Goal: Task Accomplishment & Management: Use online tool/utility

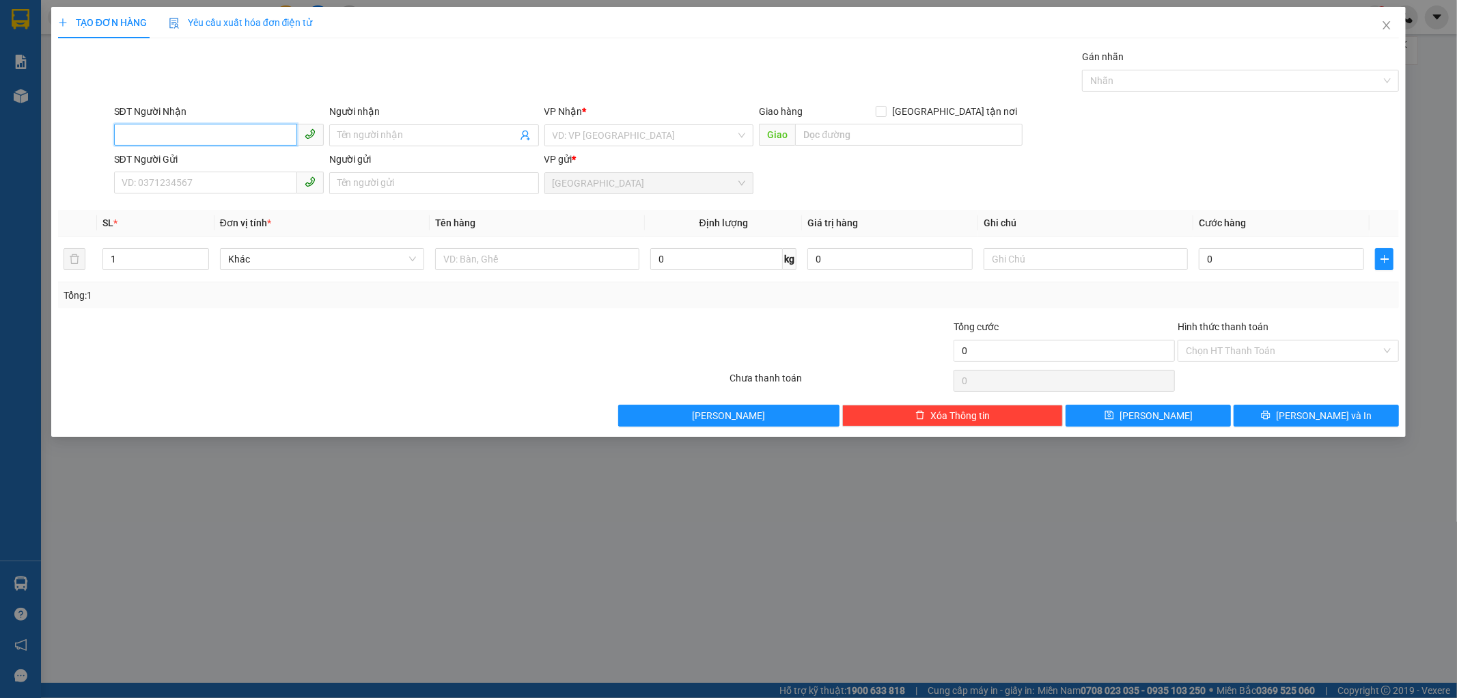
click at [251, 126] on input "SĐT Người Nhận" at bounding box center [205, 135] width 183 height 22
click at [215, 155] on div "0937018276 - NHÀN" at bounding box center [218, 162] width 193 height 15
type input "0937018276"
type input "NHÀN"
type input "NHÂN LƯỢNG"
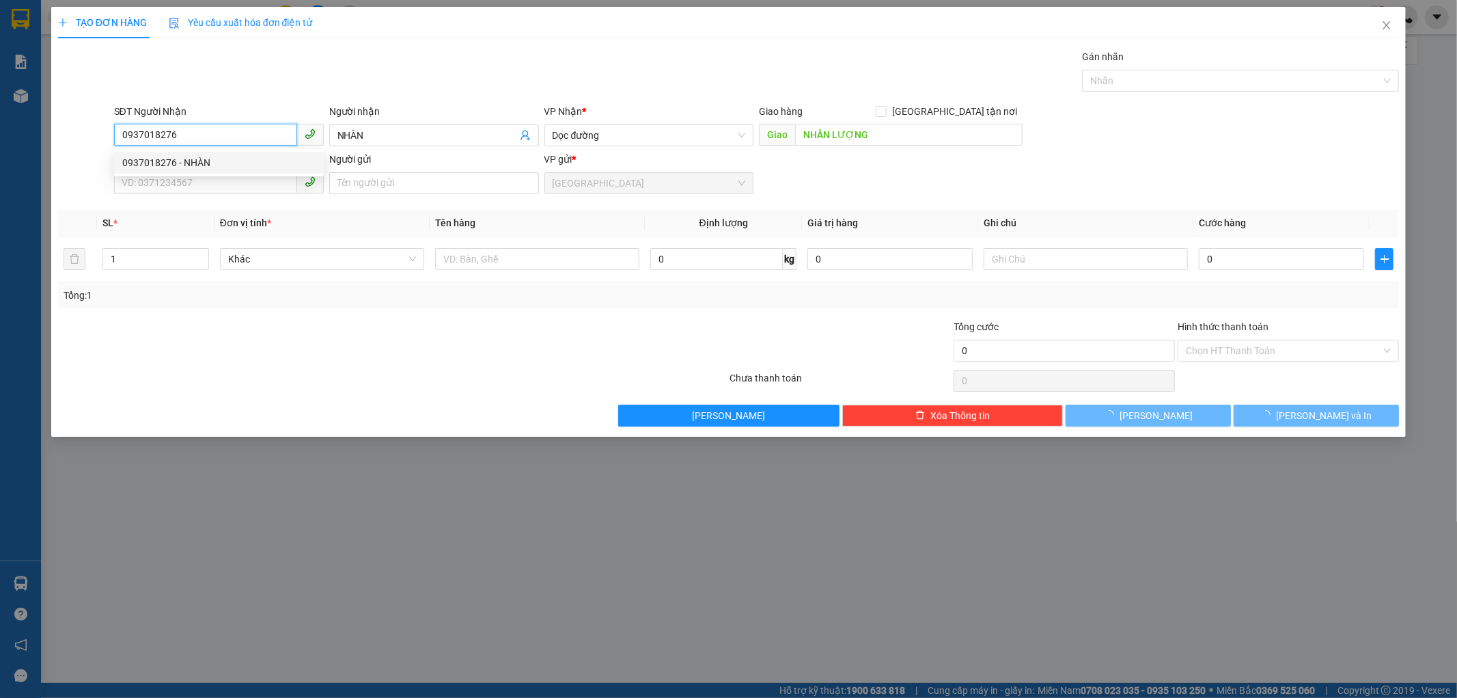
type input "60.000"
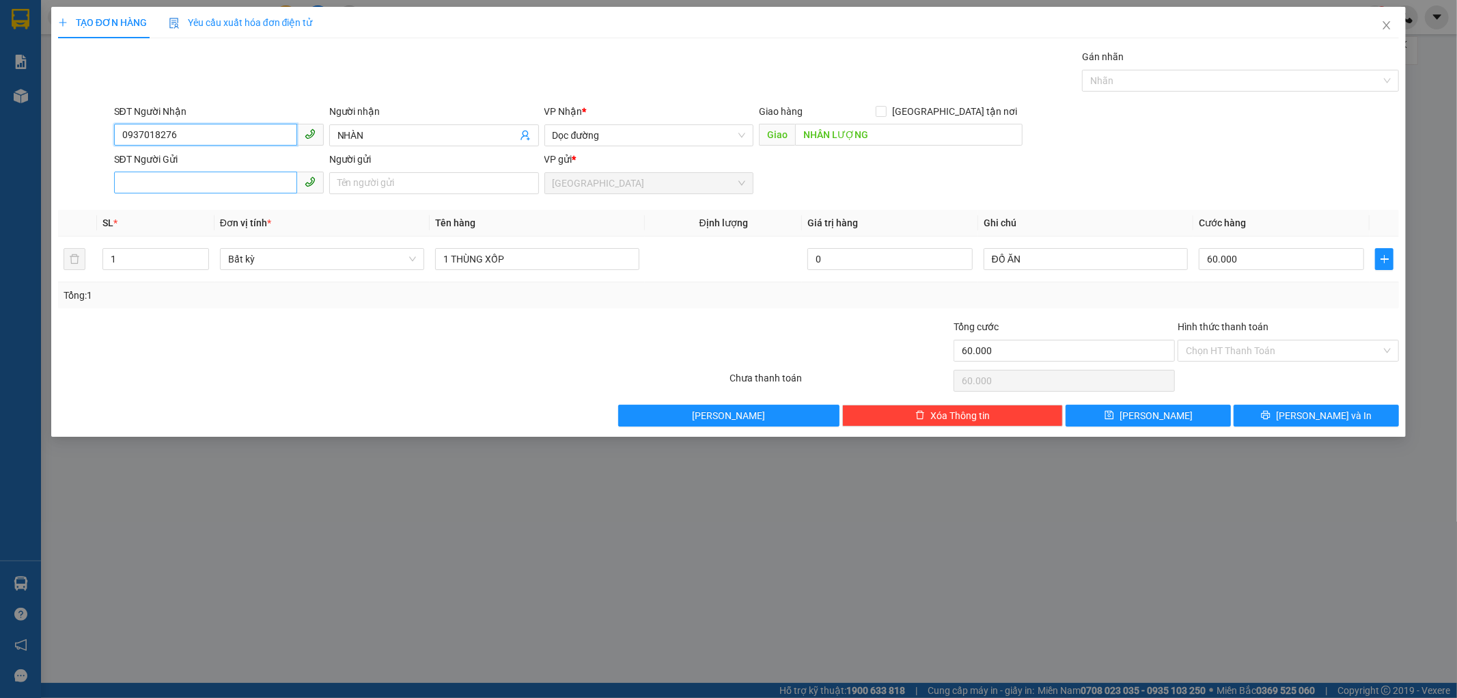
type input "0937018276"
click at [208, 174] on input "SĐT Người Gửi" at bounding box center [205, 183] width 183 height 22
click at [212, 208] on div "0399931047 - HÀ" at bounding box center [218, 210] width 193 height 15
type input "0399931047"
type input "HÀ"
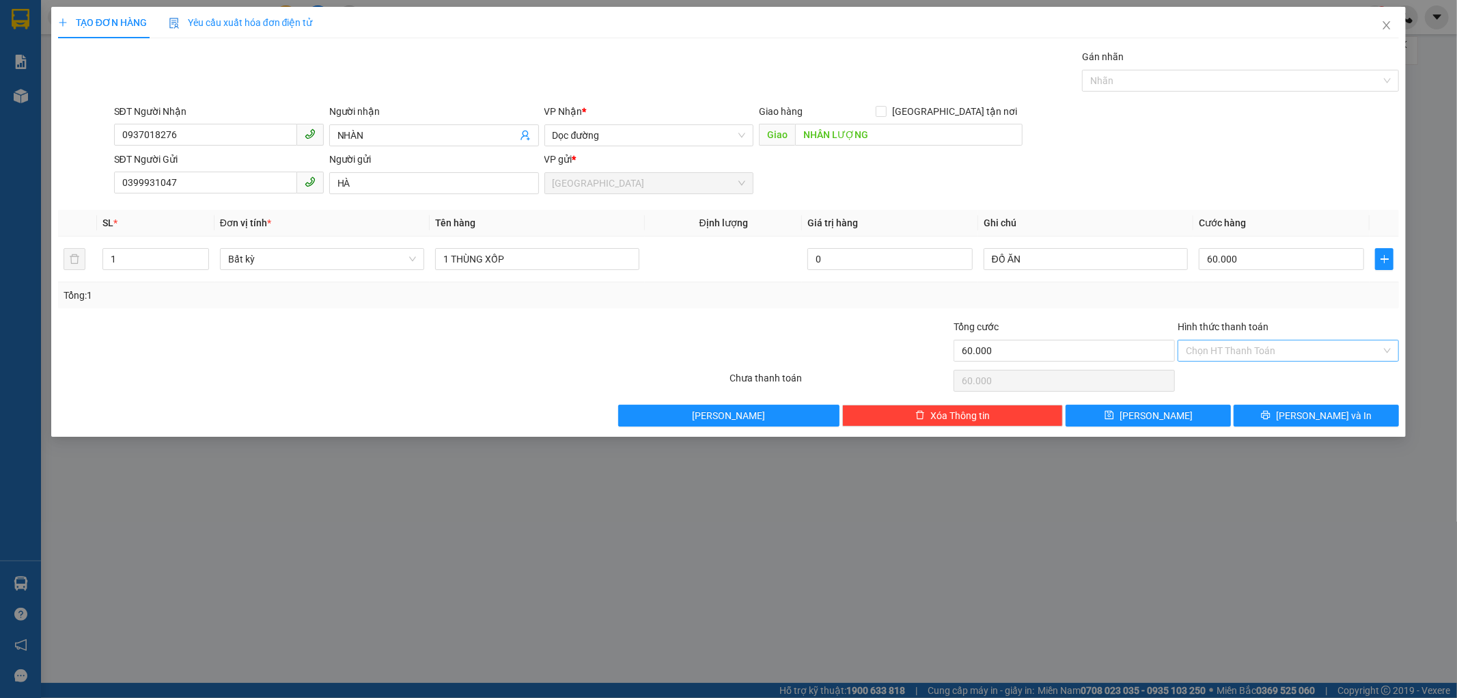
click at [1247, 346] on input "Hình thức thanh toán" at bounding box center [1283, 350] width 195 height 20
click at [1244, 367] on div "Tại văn phòng" at bounding box center [1289, 378] width 221 height 22
type input "0"
click at [1276, 417] on button "[PERSON_NAME] và In" at bounding box center [1316, 416] width 165 height 22
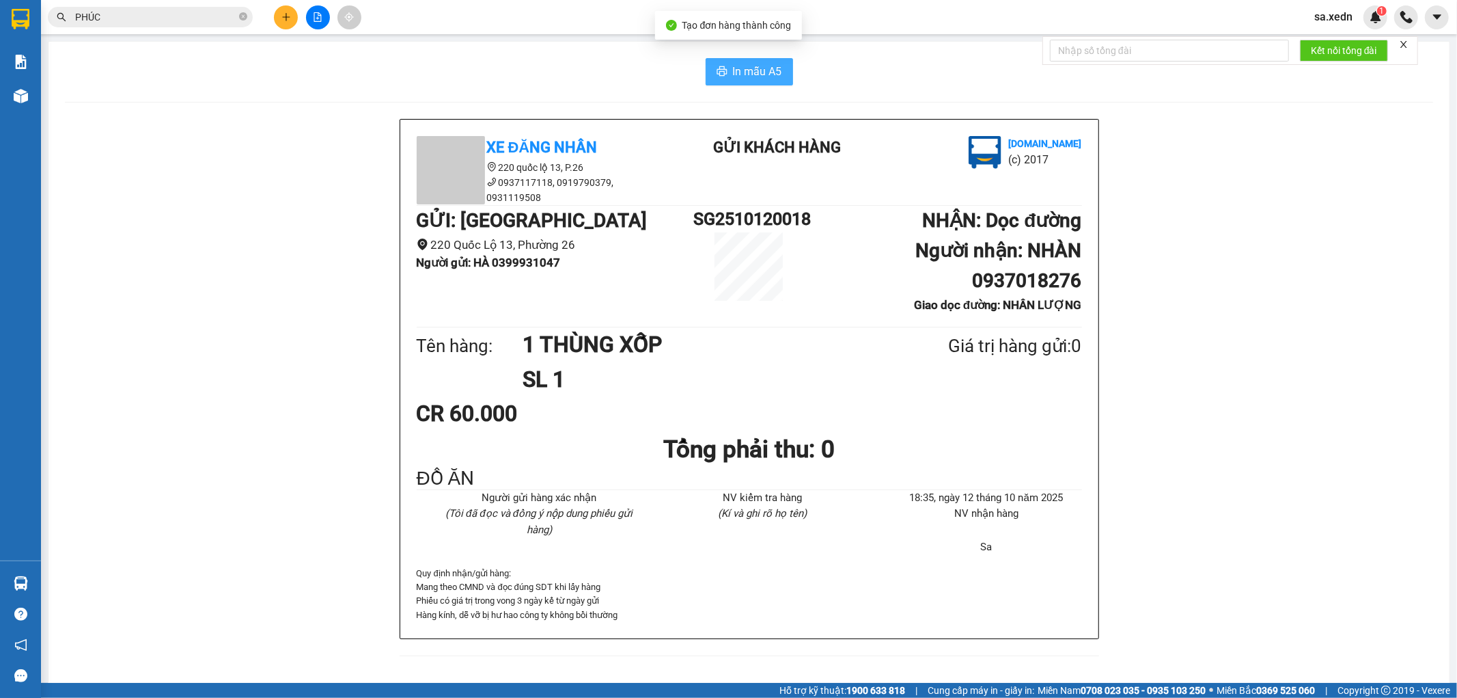
click at [741, 68] on span "In mẫu A5" at bounding box center [757, 71] width 49 height 17
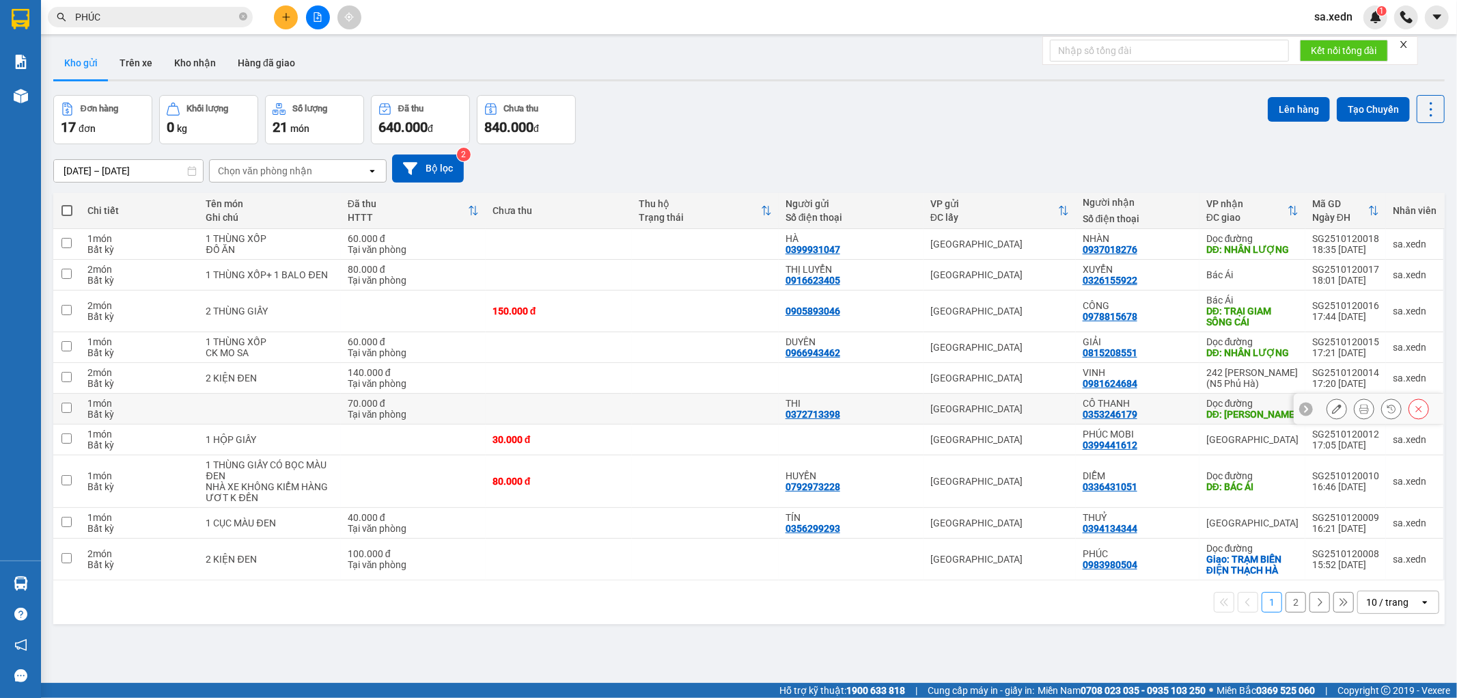
click at [1181, 410] on div "CÔ THANH 0353246179" at bounding box center [1138, 409] width 110 height 22
checkbox input "true"
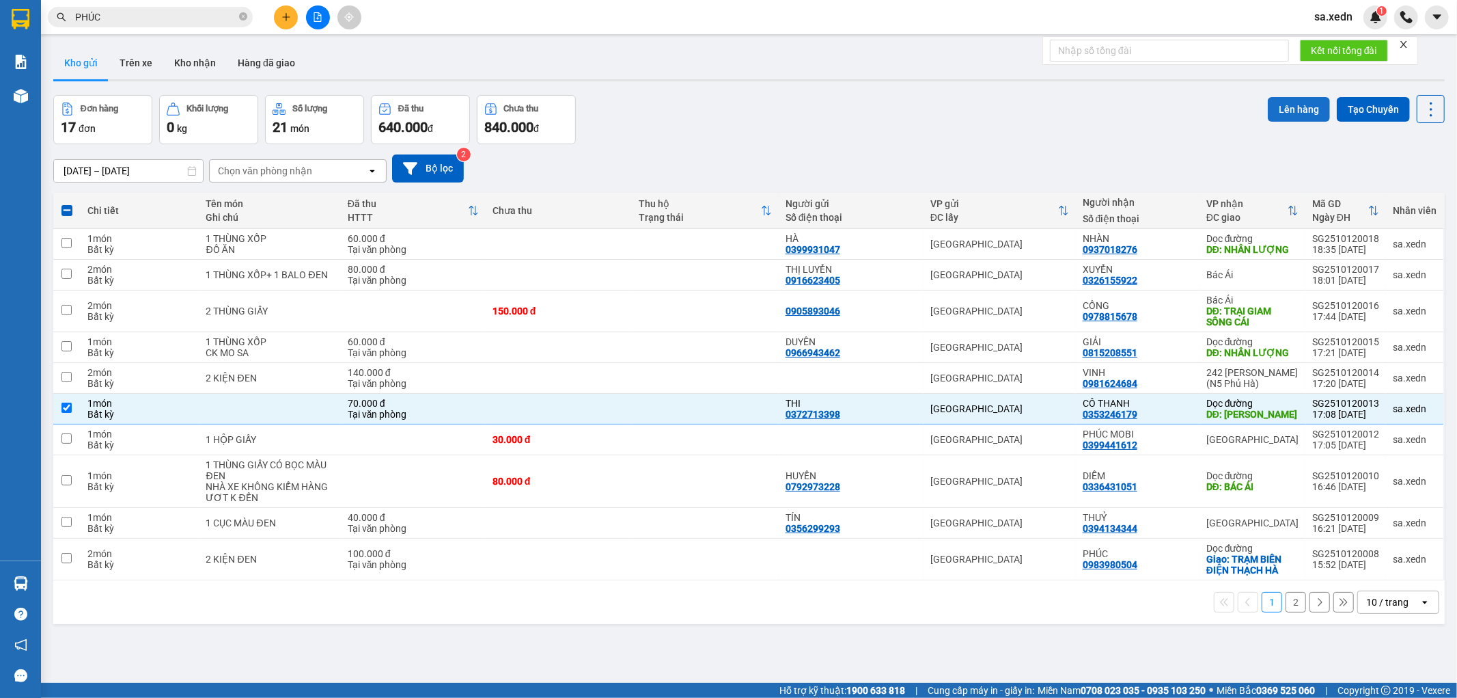
click at [1289, 101] on button "Lên hàng" at bounding box center [1299, 109] width 62 height 25
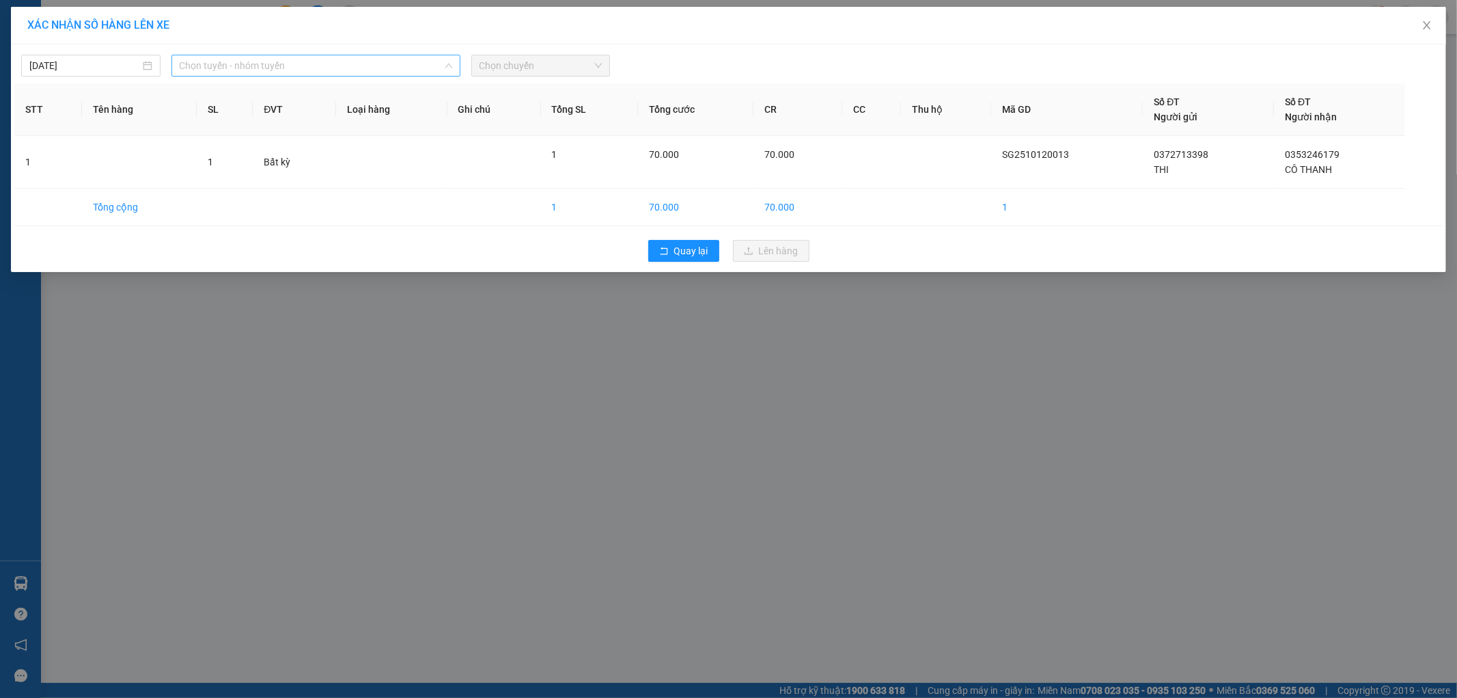
click at [394, 57] on span "Chọn tuyến - nhóm tuyến" at bounding box center [316, 65] width 273 height 20
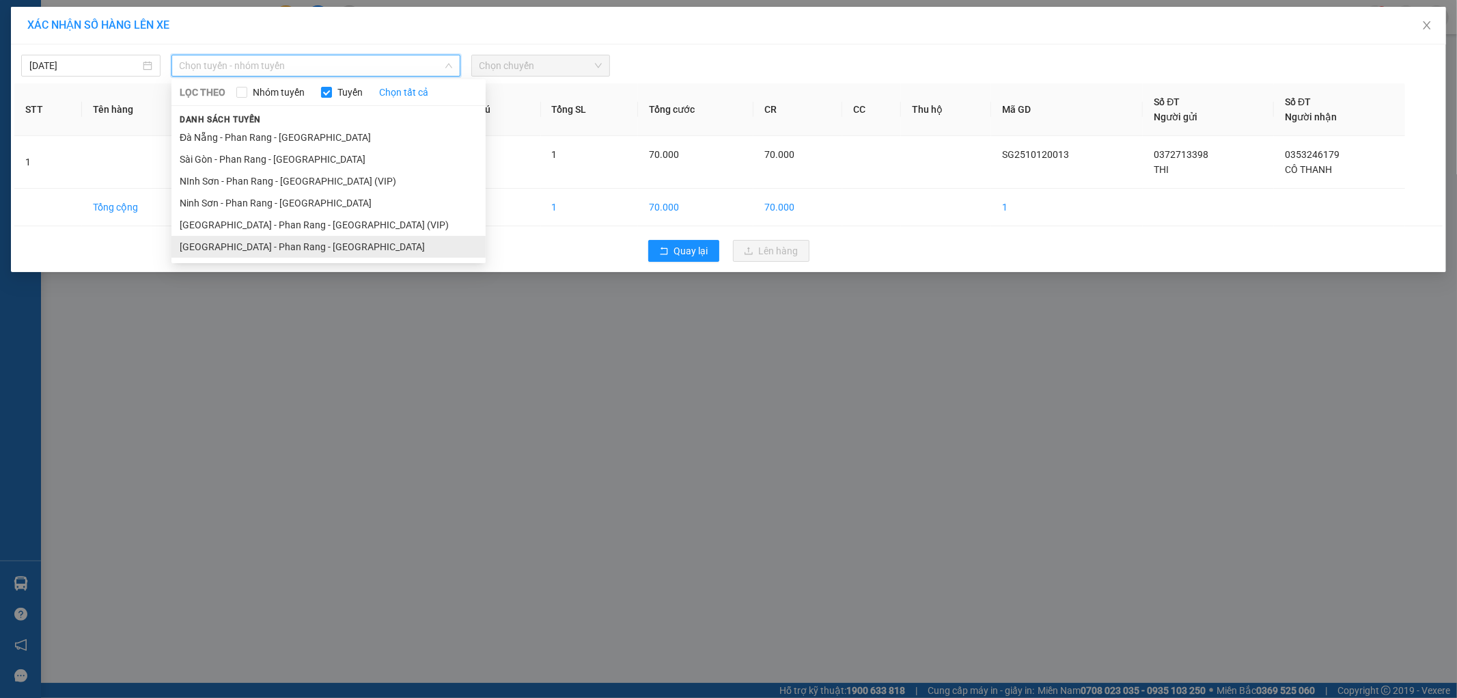
click at [420, 248] on li "[GEOGRAPHIC_DATA] - Phan Rang - [GEOGRAPHIC_DATA]" at bounding box center [329, 247] width 314 height 22
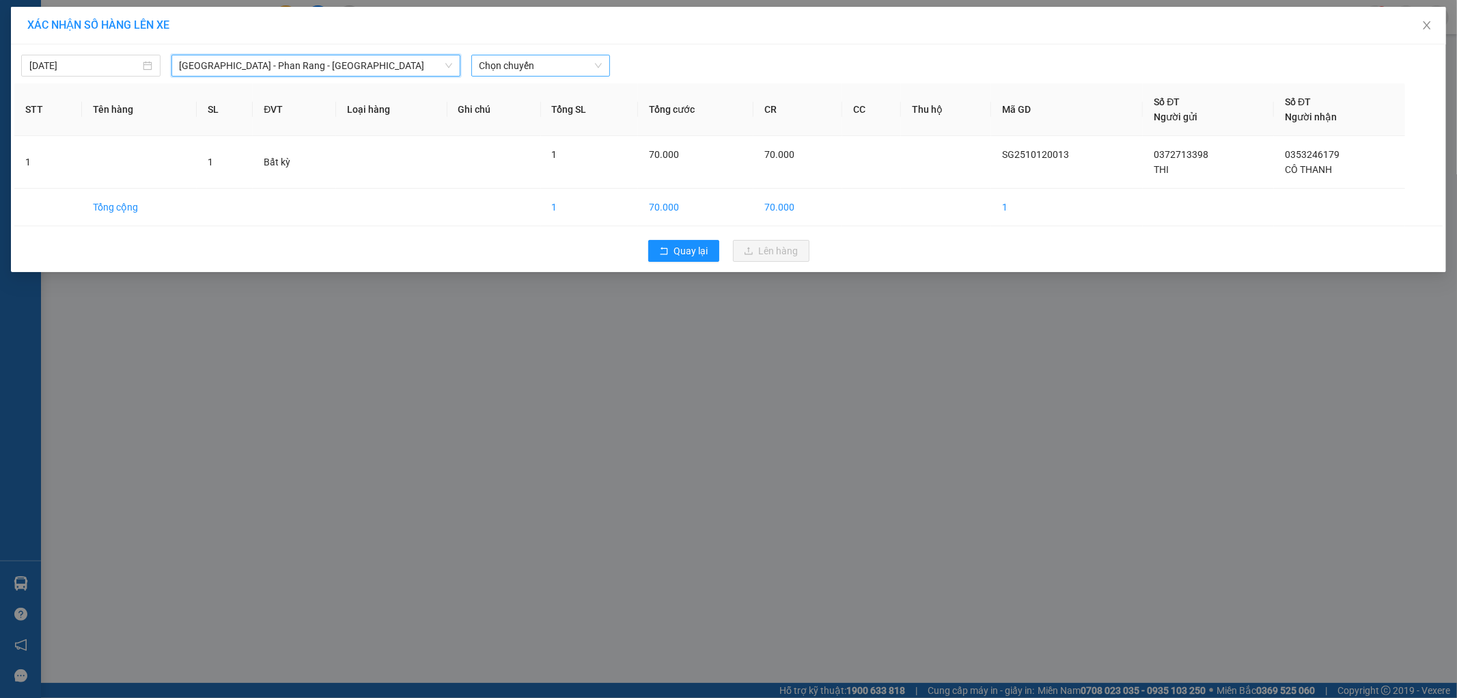
click at [533, 69] on span "Chọn chuyến" at bounding box center [541, 65] width 123 height 20
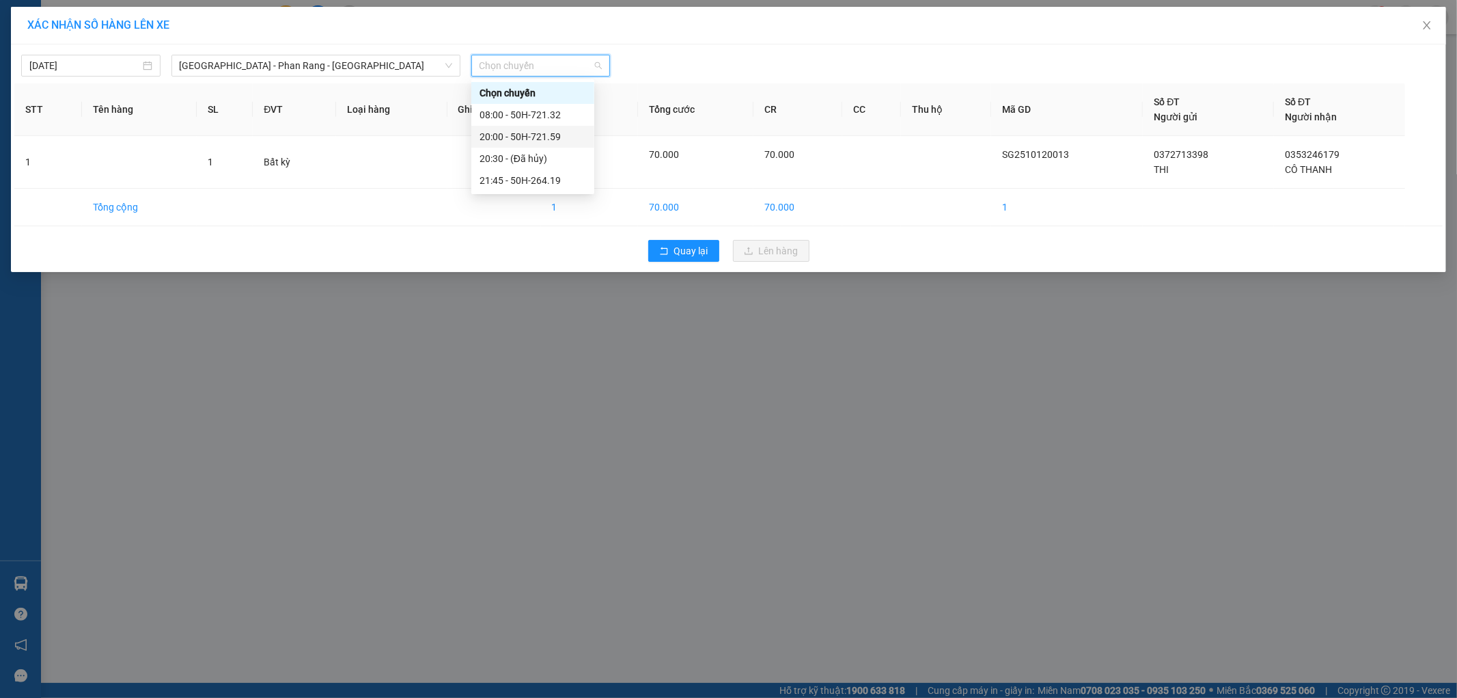
click at [564, 137] on div "20:00 - 50H-721.59" at bounding box center [533, 136] width 107 height 15
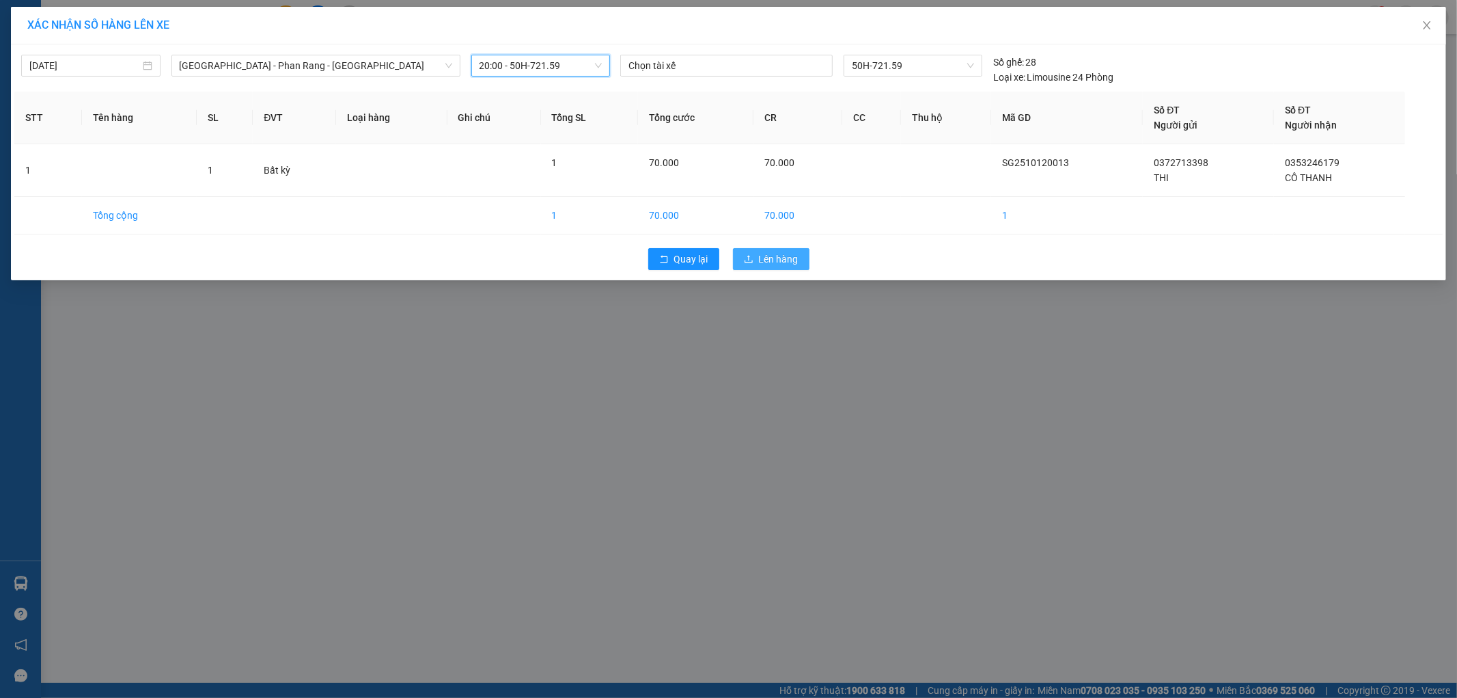
click at [766, 254] on span "Lên hàng" at bounding box center [779, 258] width 40 height 15
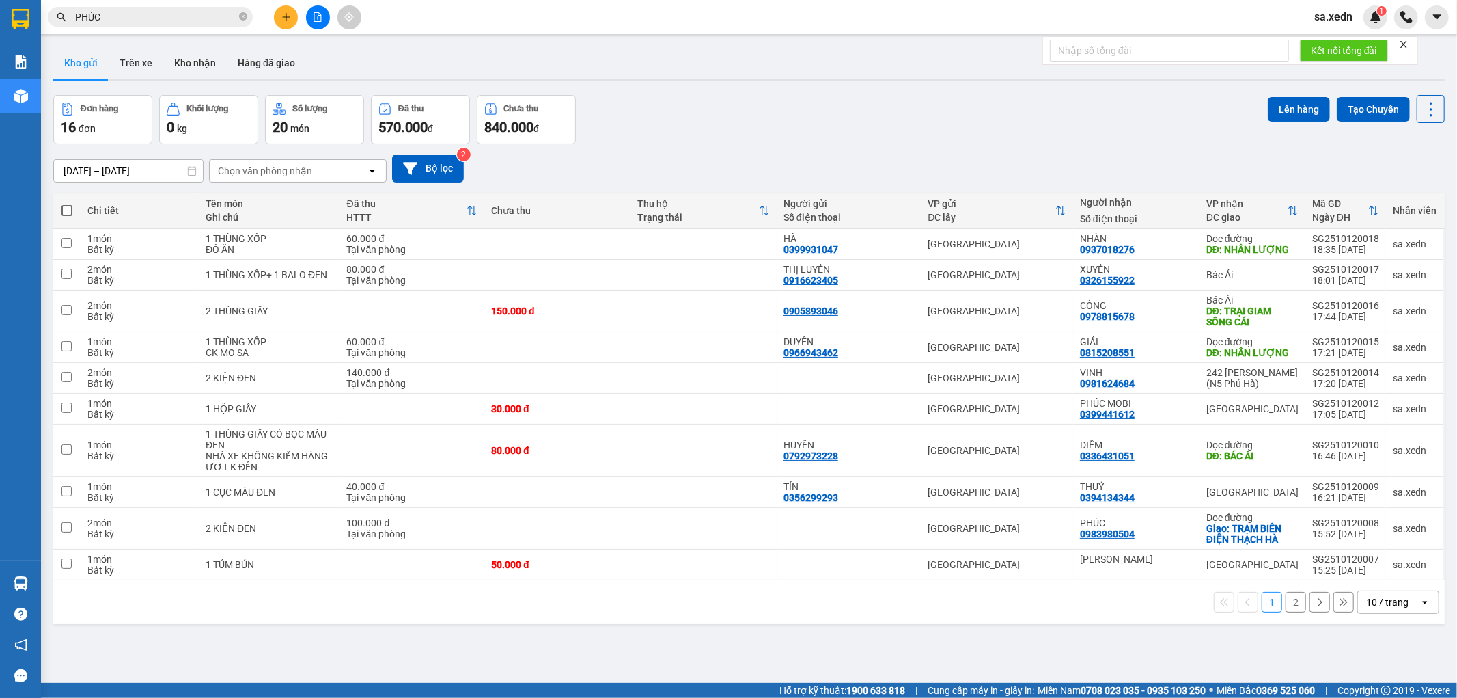
click at [64, 212] on span at bounding box center [66, 210] width 11 height 11
click at [67, 204] on input "checkbox" at bounding box center [67, 204] width 0 height 0
checkbox input "true"
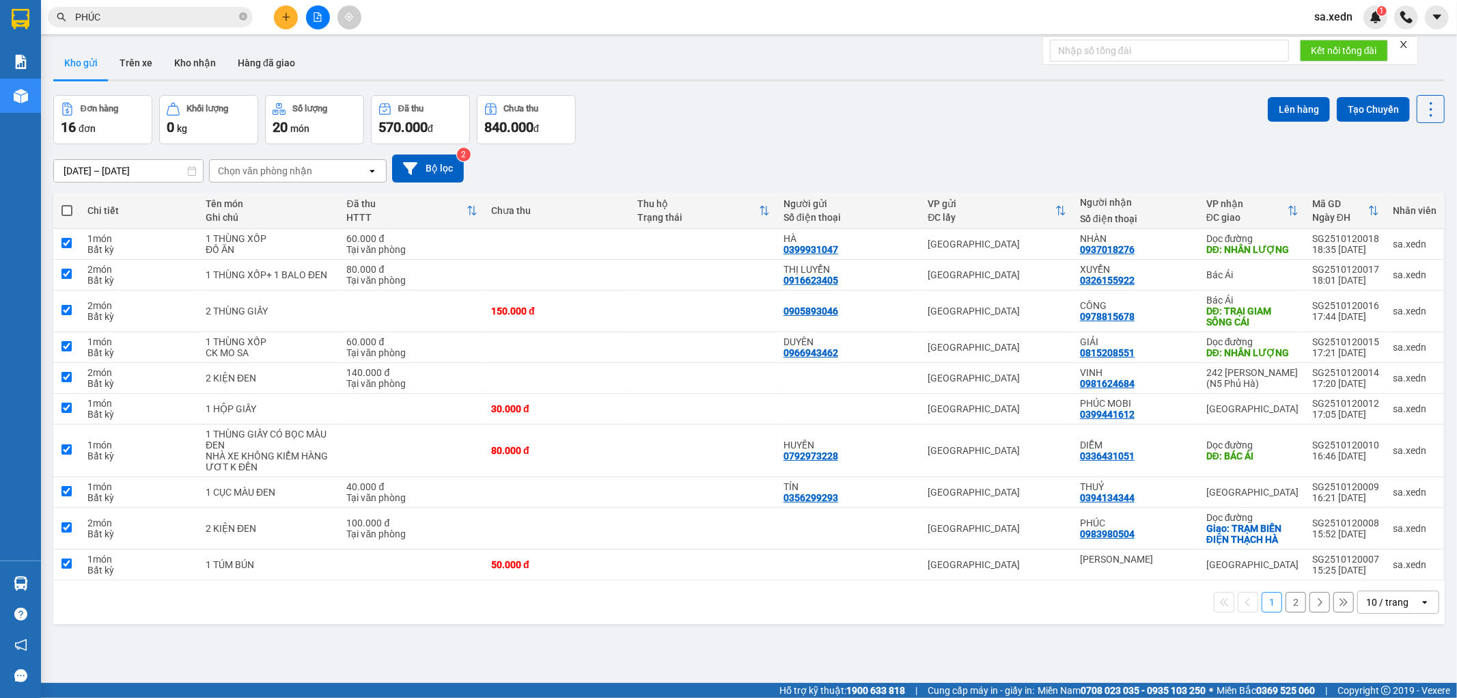
checkbox input "true"
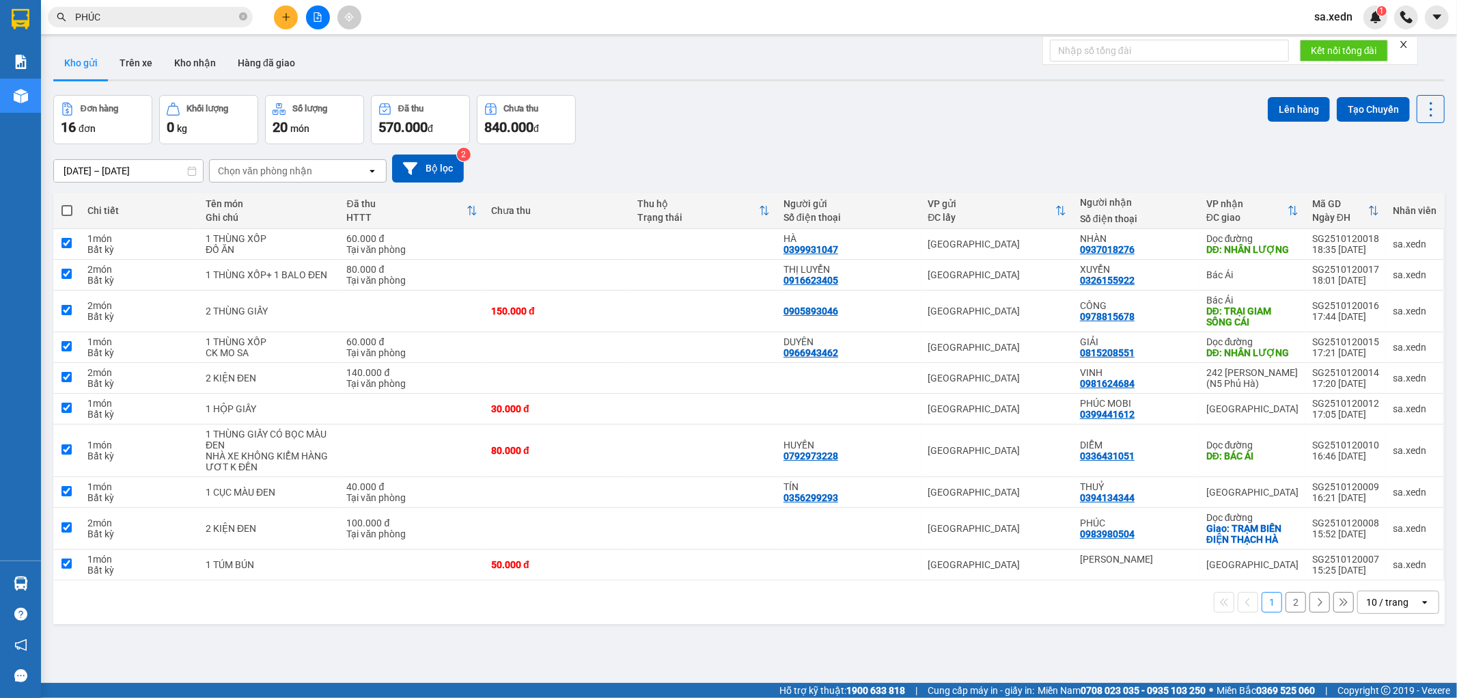
checkbox input "true"
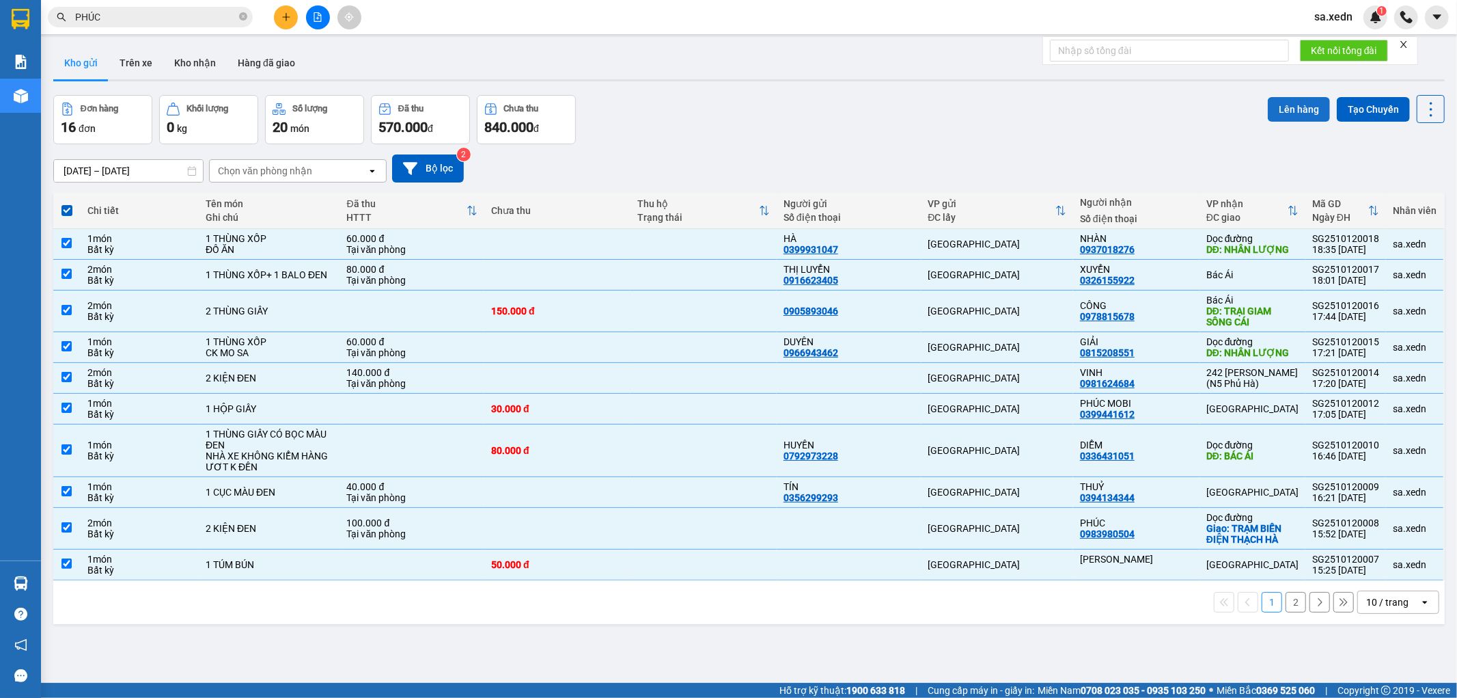
click at [1289, 101] on button "Lên hàng" at bounding box center [1299, 109] width 62 height 25
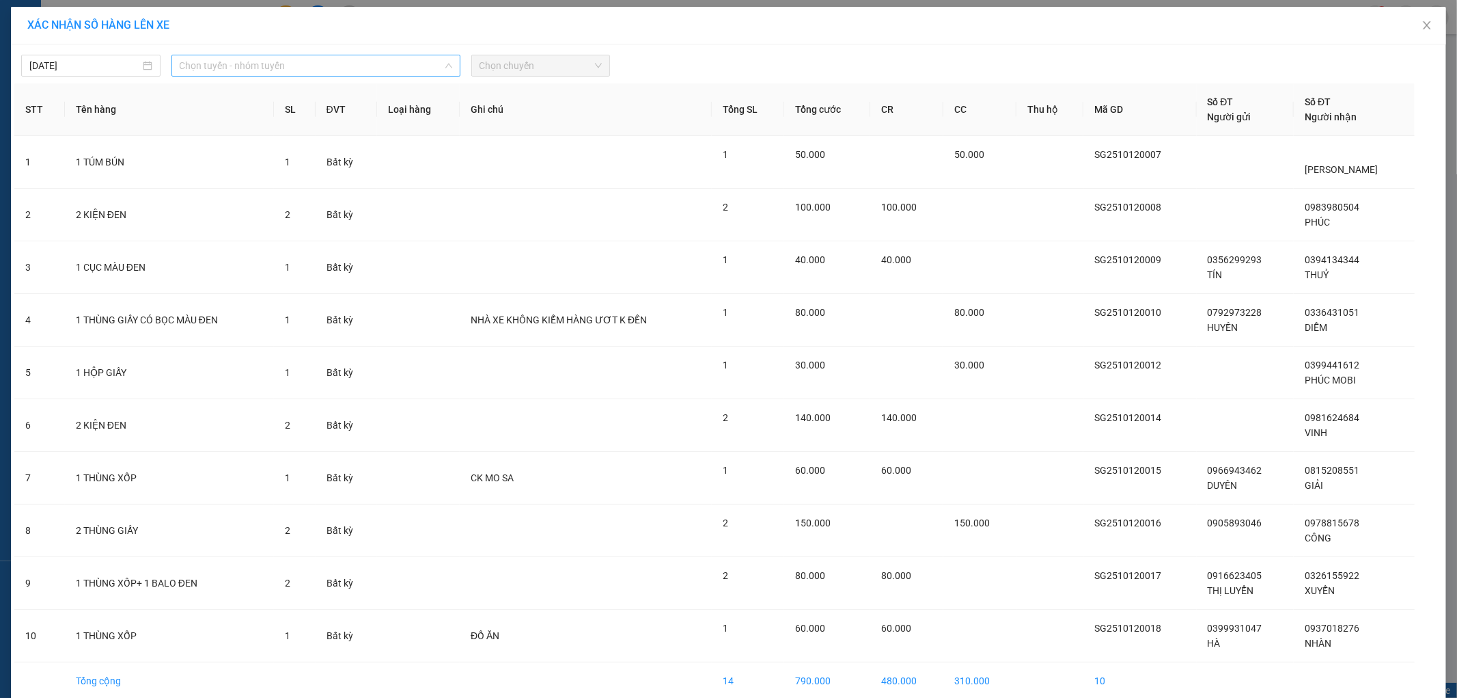
click at [376, 59] on span "Chọn tuyến - nhóm tuyến" at bounding box center [316, 65] width 273 height 20
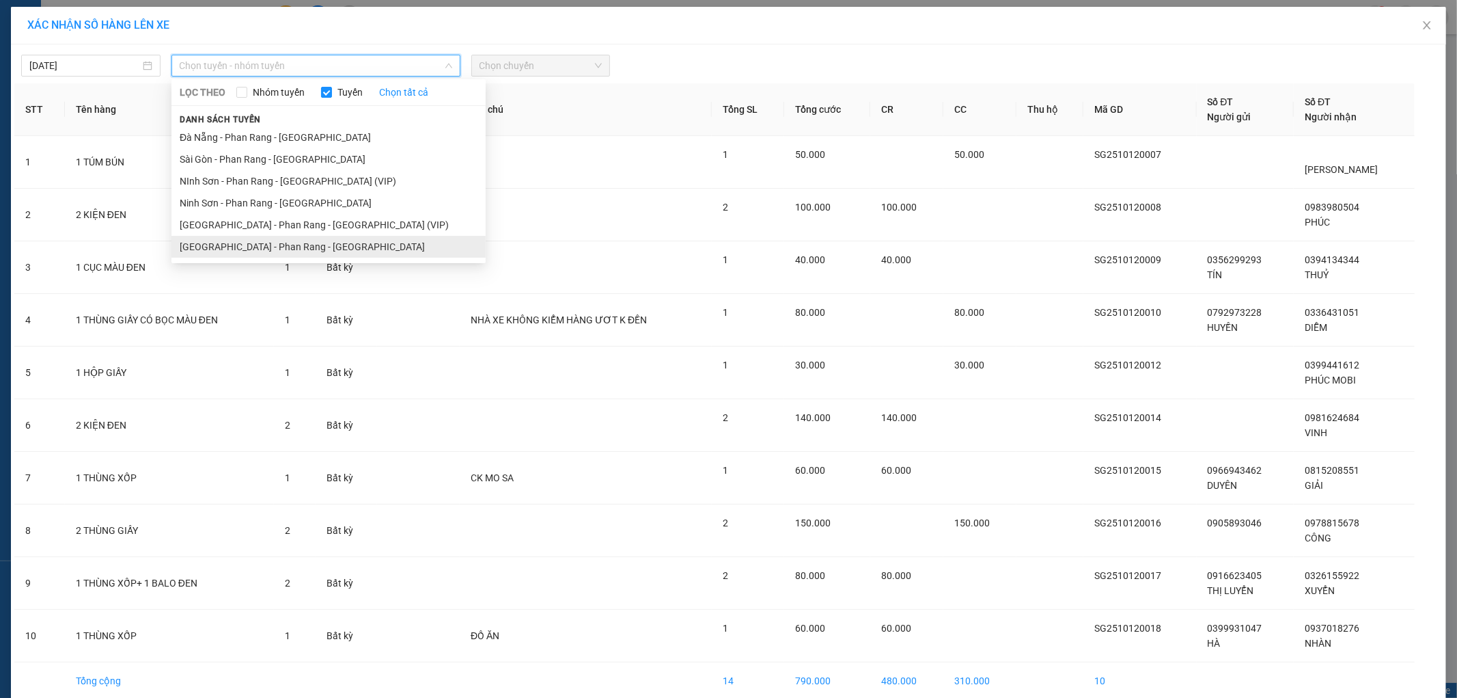
click at [352, 251] on li "[GEOGRAPHIC_DATA] - Phan Rang - [GEOGRAPHIC_DATA]" at bounding box center [329, 247] width 314 height 22
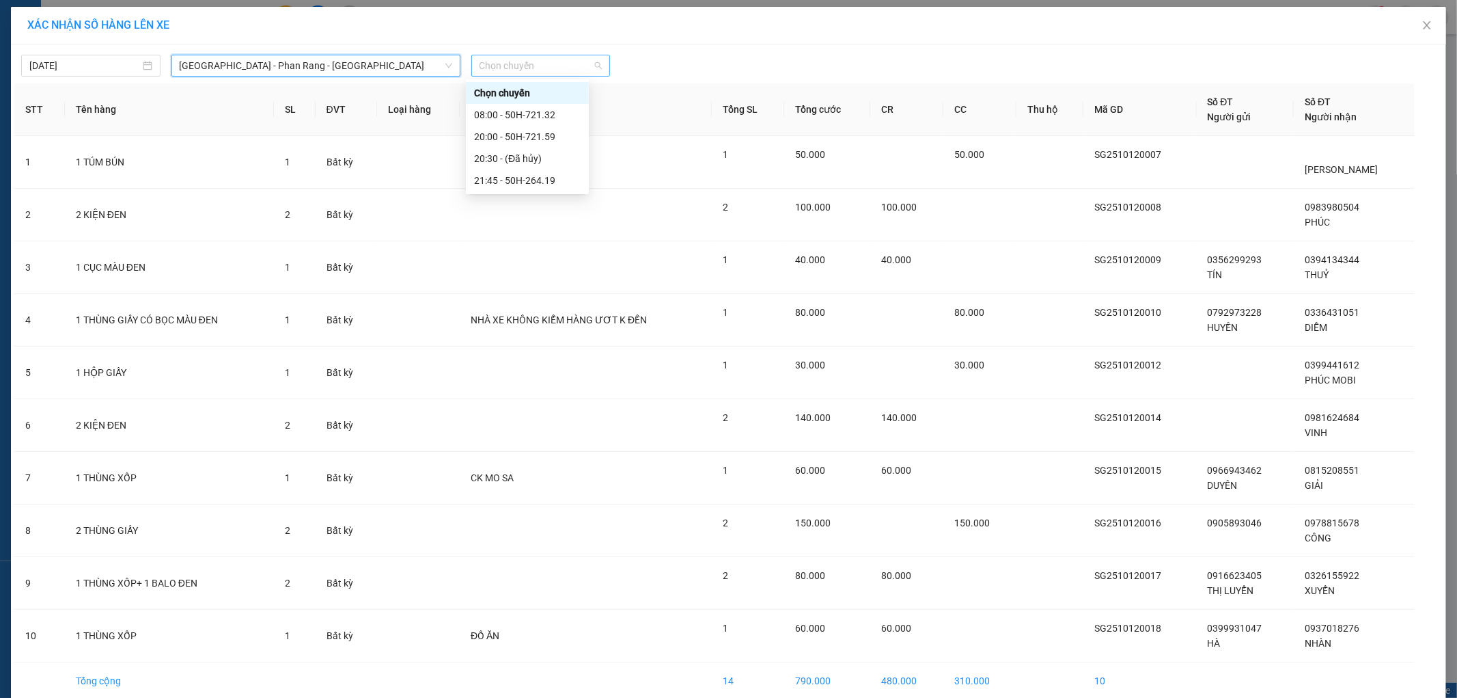
click at [535, 63] on span "Chọn chuyến" at bounding box center [541, 65] width 123 height 20
click at [553, 180] on div "21:45 - 50H-264.19" at bounding box center [527, 180] width 107 height 15
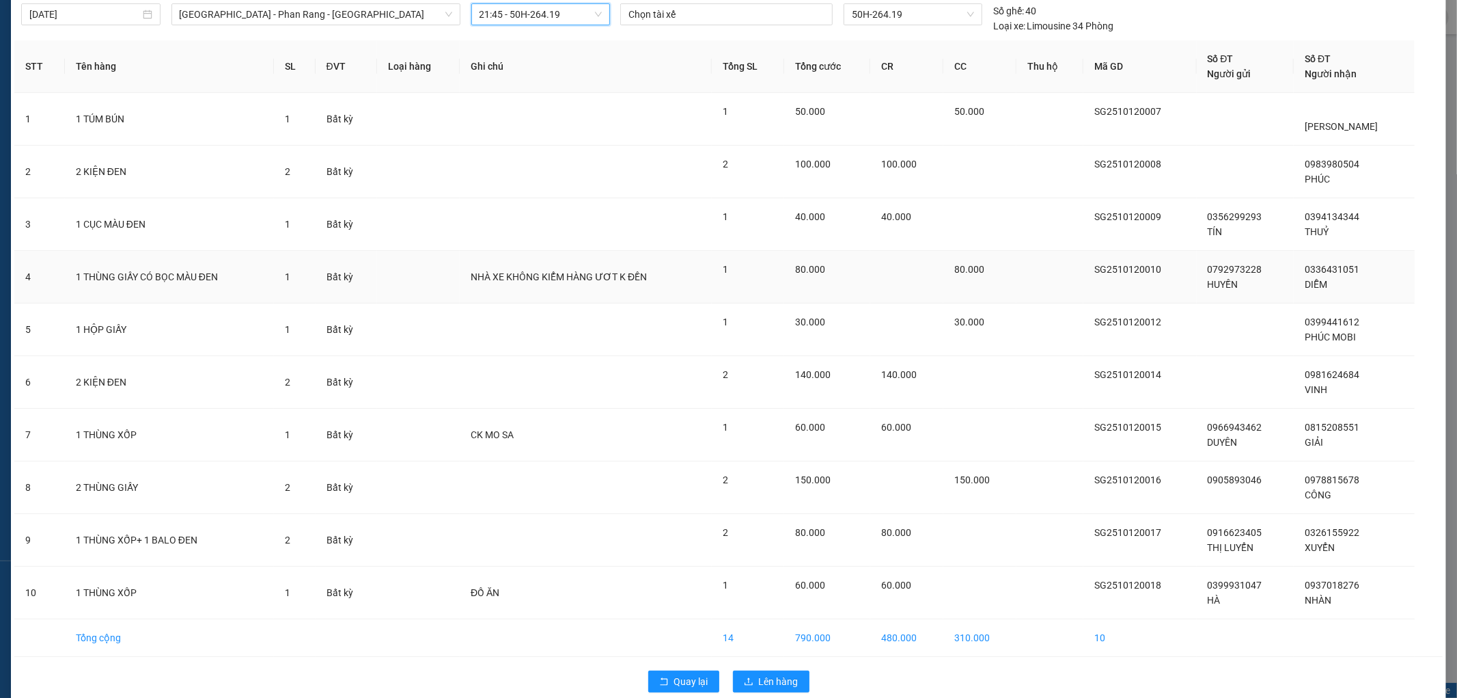
scroll to position [72, 0]
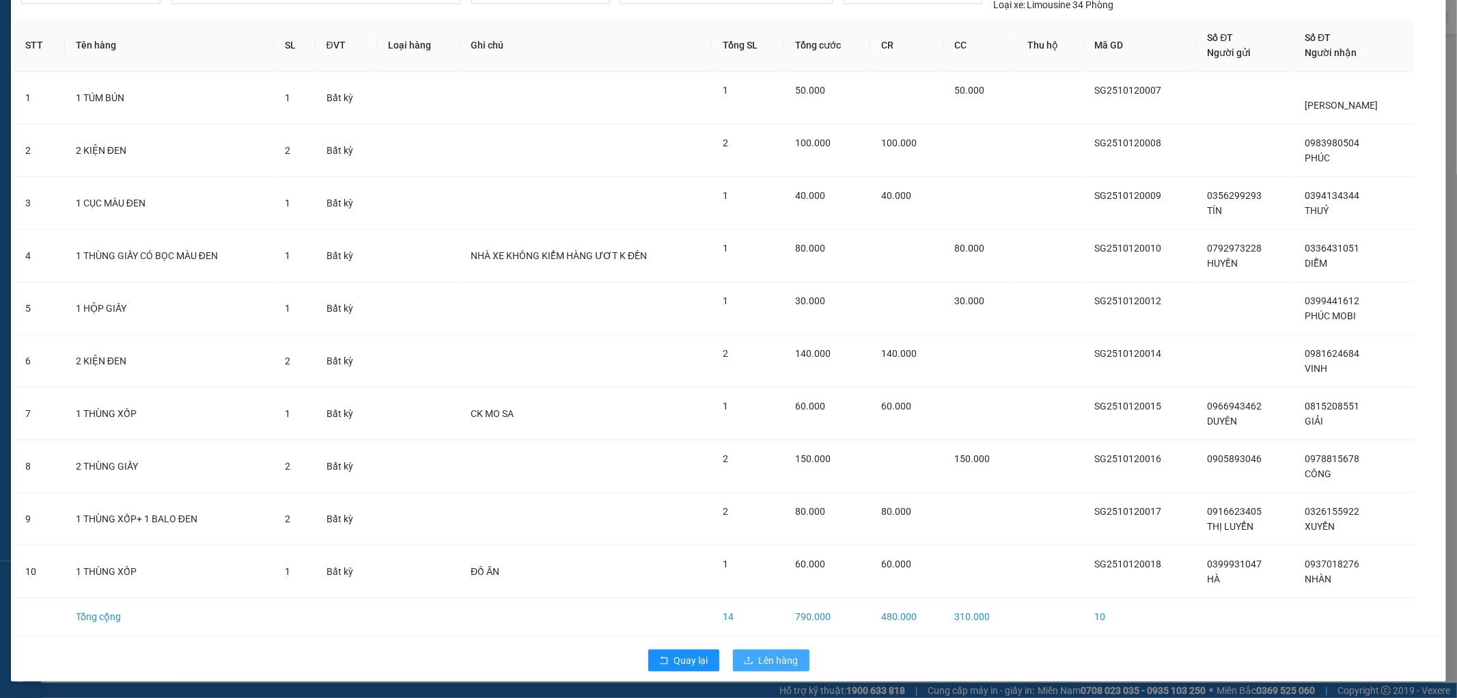
click at [766, 661] on span "Lên hàng" at bounding box center [779, 660] width 40 height 15
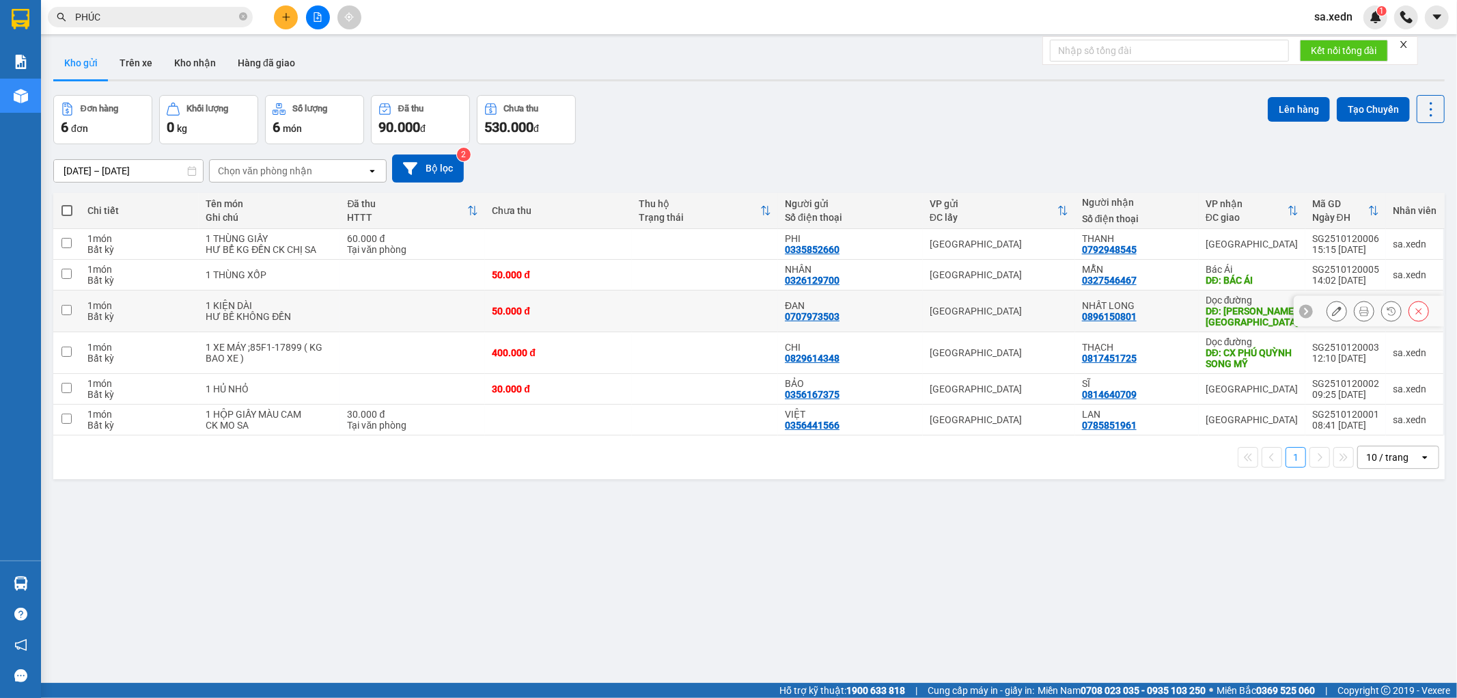
click at [1245, 310] on div "DĐ: [PERSON_NAME][GEOGRAPHIC_DATA]" at bounding box center [1252, 316] width 93 height 22
checkbox input "true"
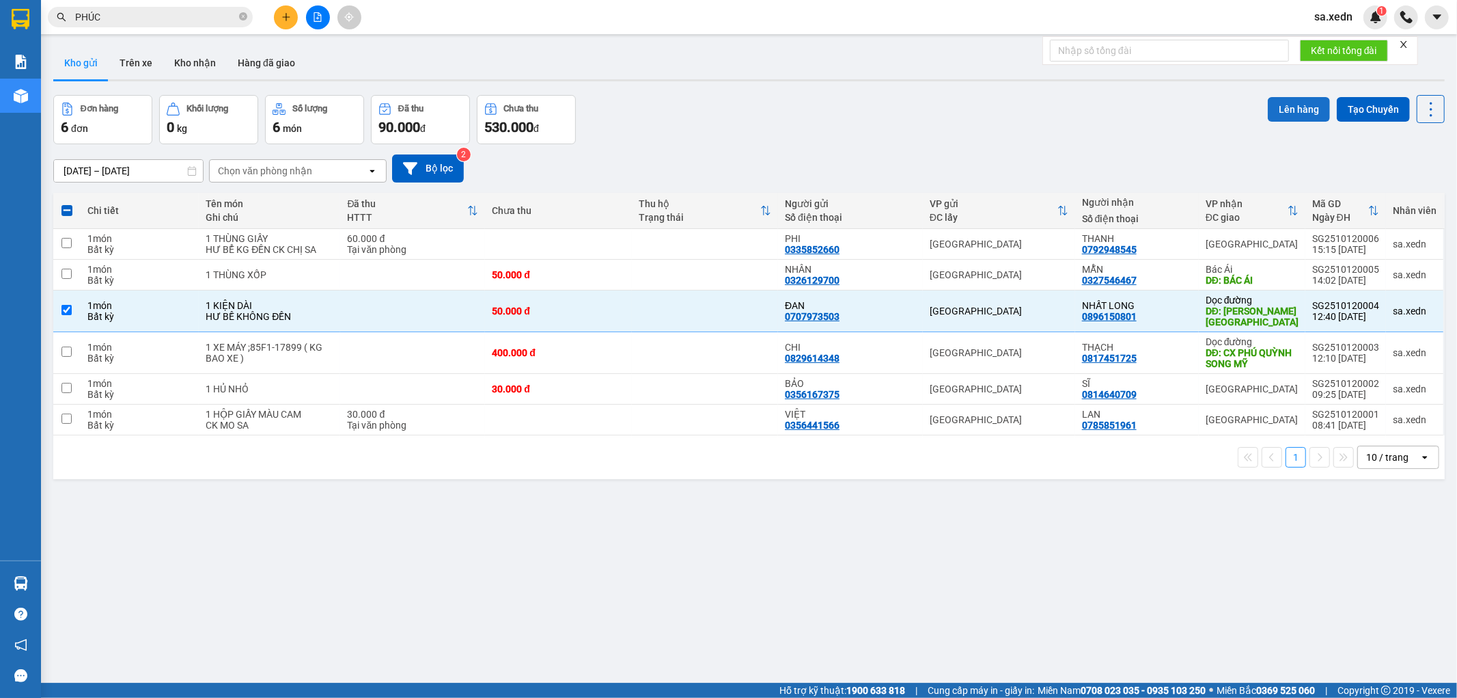
click at [1287, 98] on button "Lên hàng" at bounding box center [1299, 109] width 62 height 25
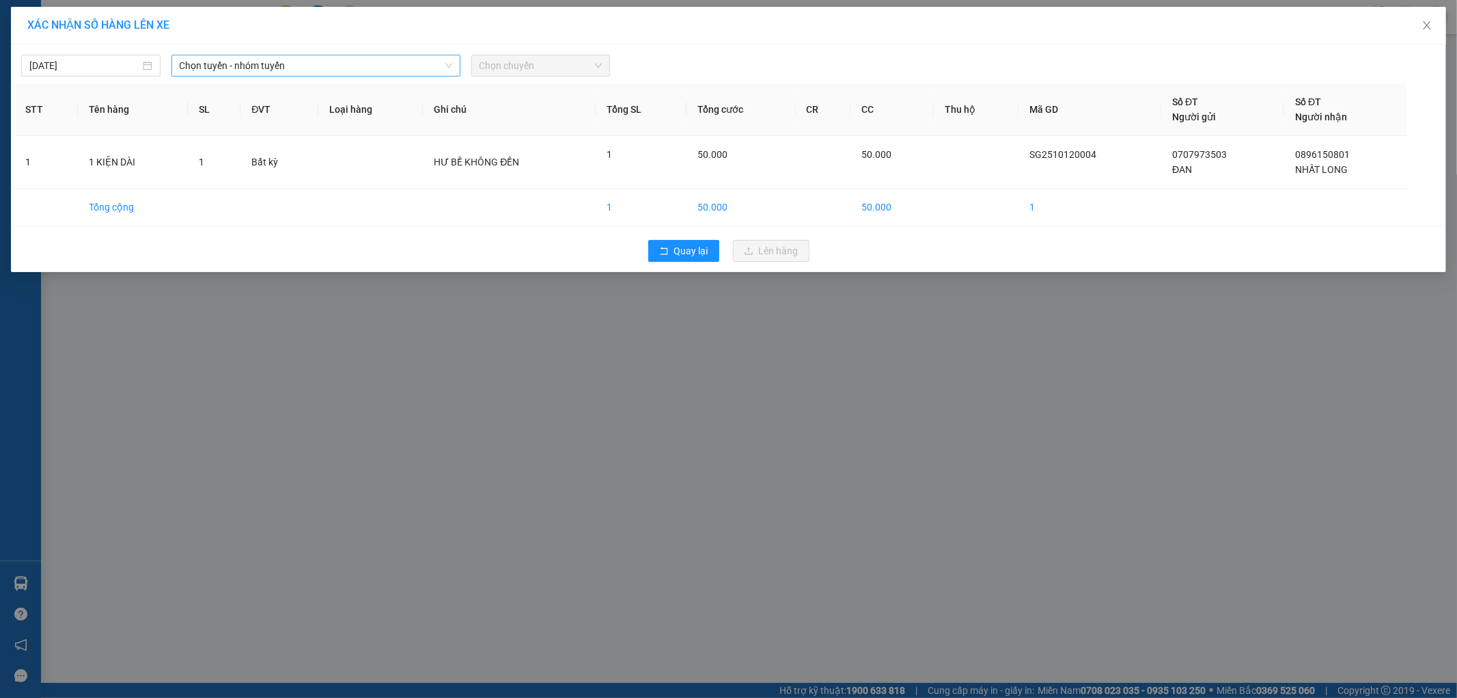
click at [446, 64] on icon "down" at bounding box center [448, 66] width 7 height 5
click at [452, 59] on div "Chọn tuyến - nhóm tuyến" at bounding box center [316, 66] width 289 height 22
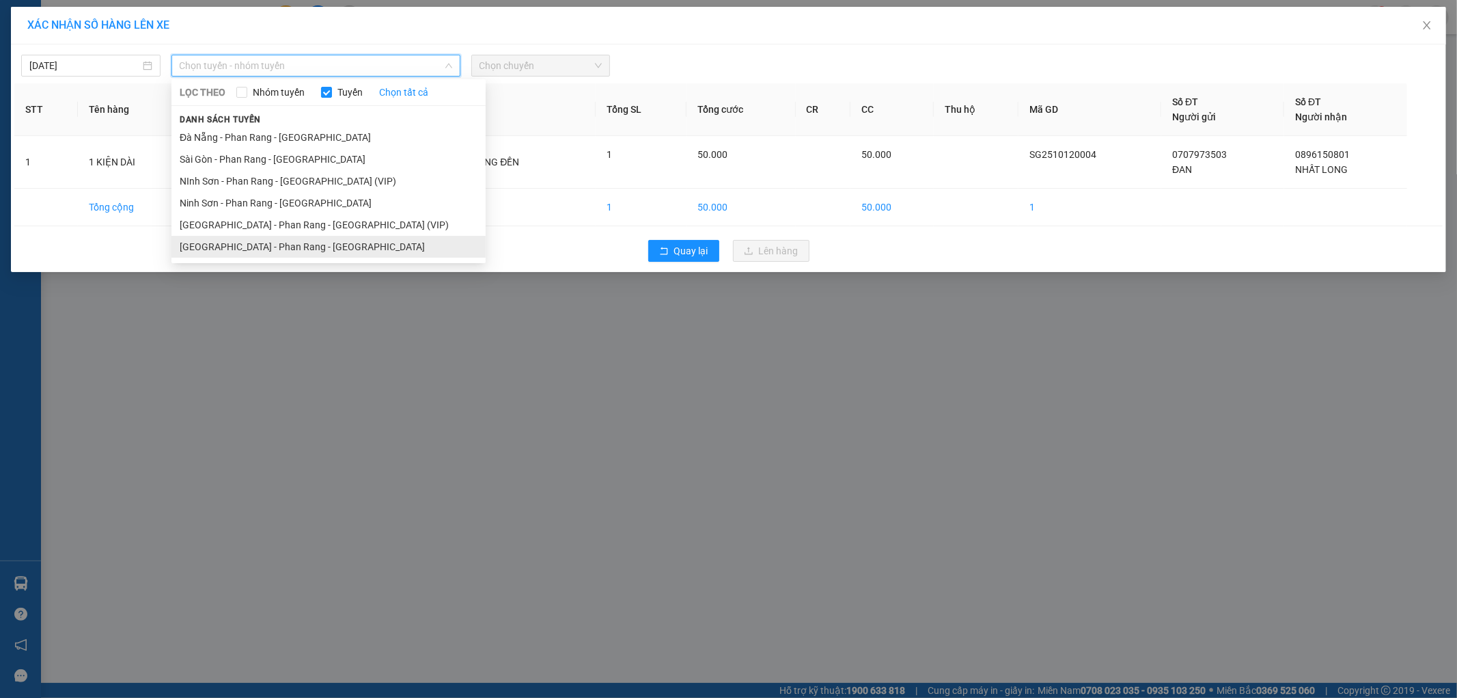
click at [346, 241] on li "[GEOGRAPHIC_DATA] - Phan Rang - [GEOGRAPHIC_DATA]" at bounding box center [329, 247] width 314 height 22
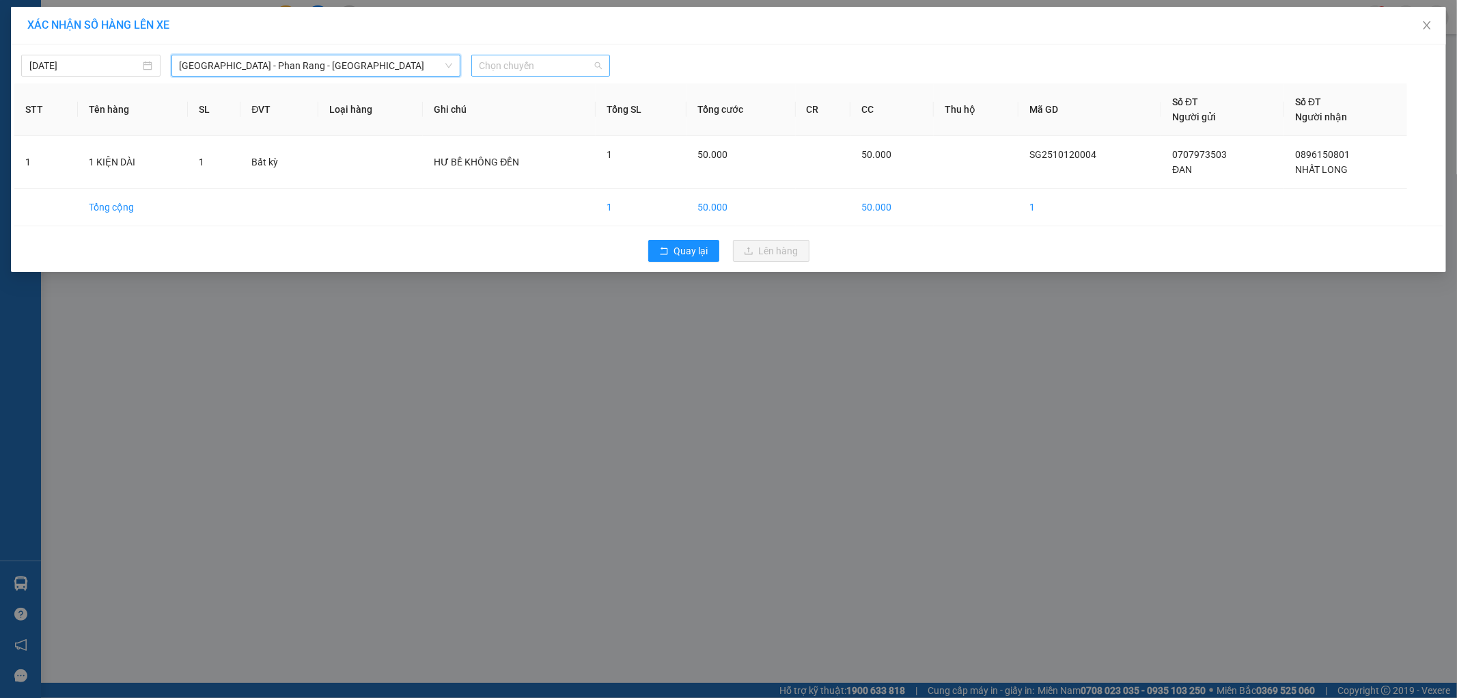
click at [545, 60] on span "Chọn chuyến" at bounding box center [541, 65] width 123 height 20
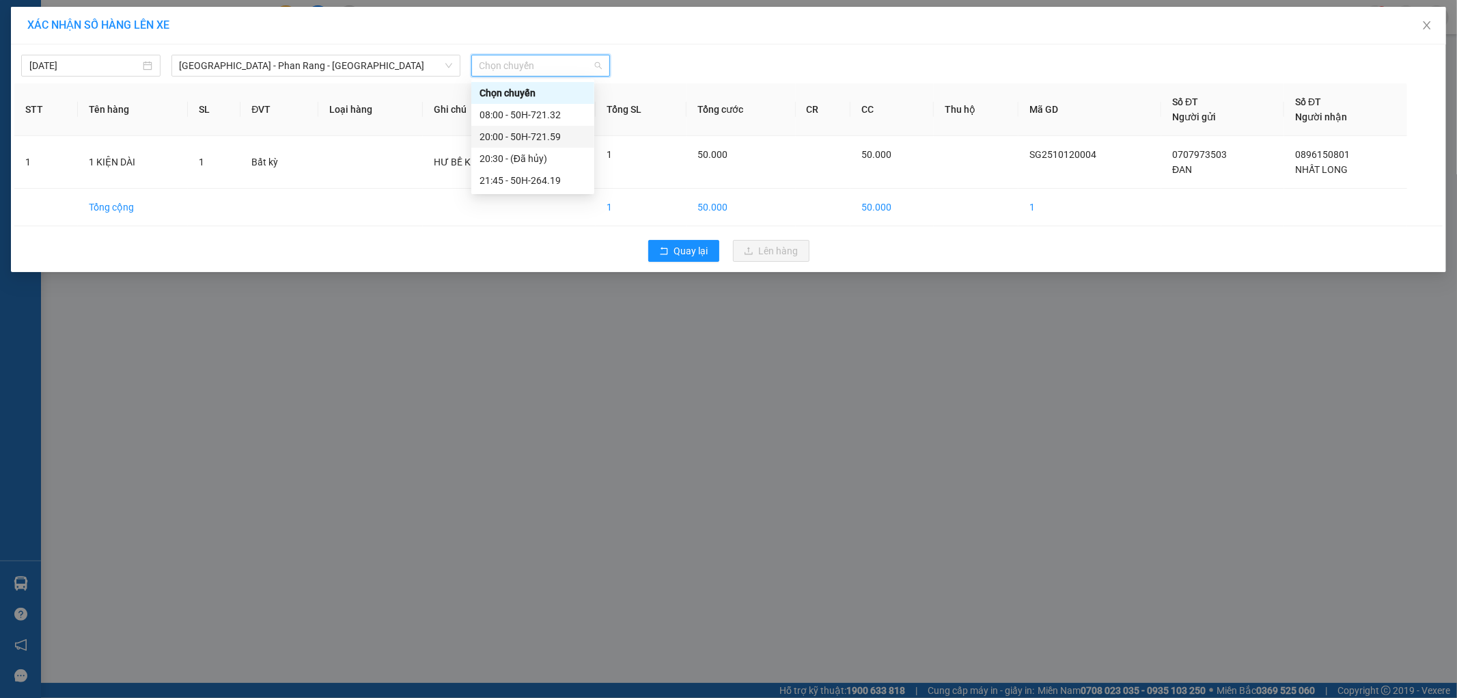
click at [543, 134] on div "20:00 - 50H-721.59" at bounding box center [533, 136] width 107 height 15
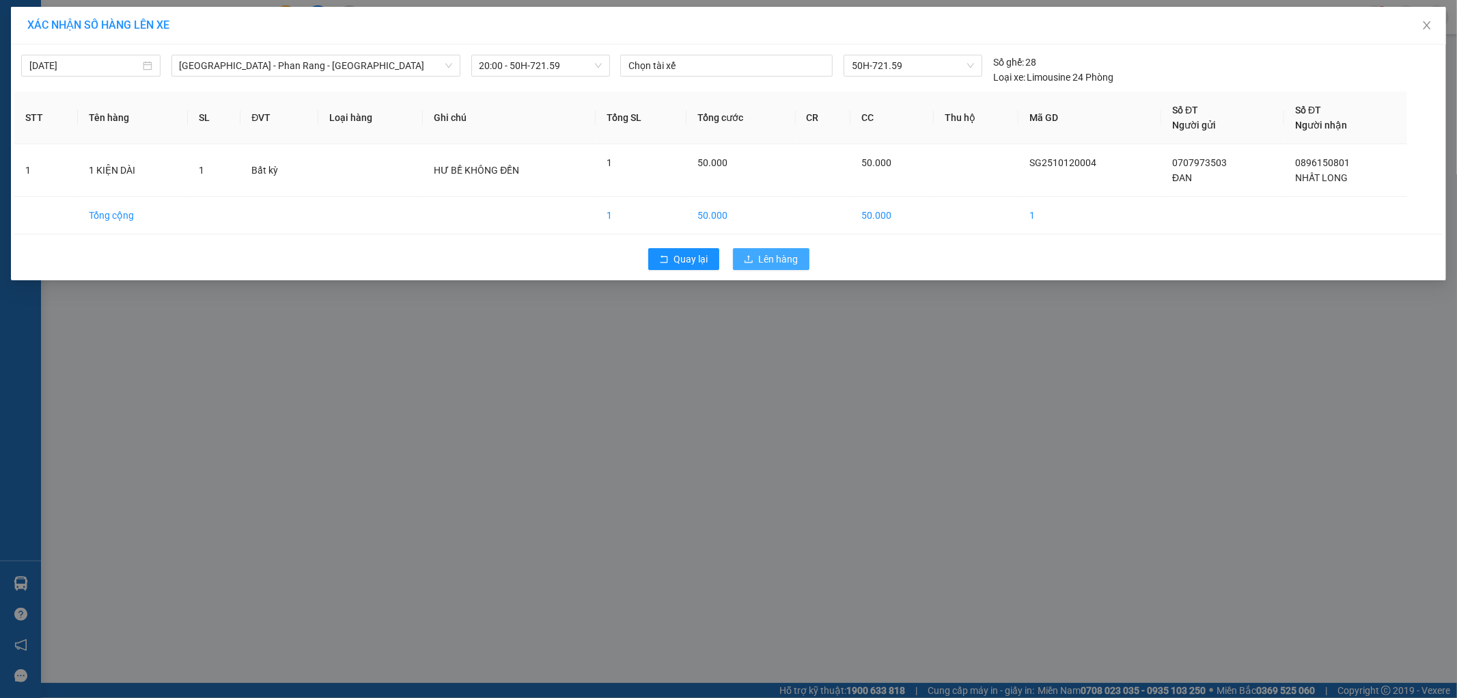
click at [773, 248] on button "Lên hàng" at bounding box center [771, 259] width 77 height 22
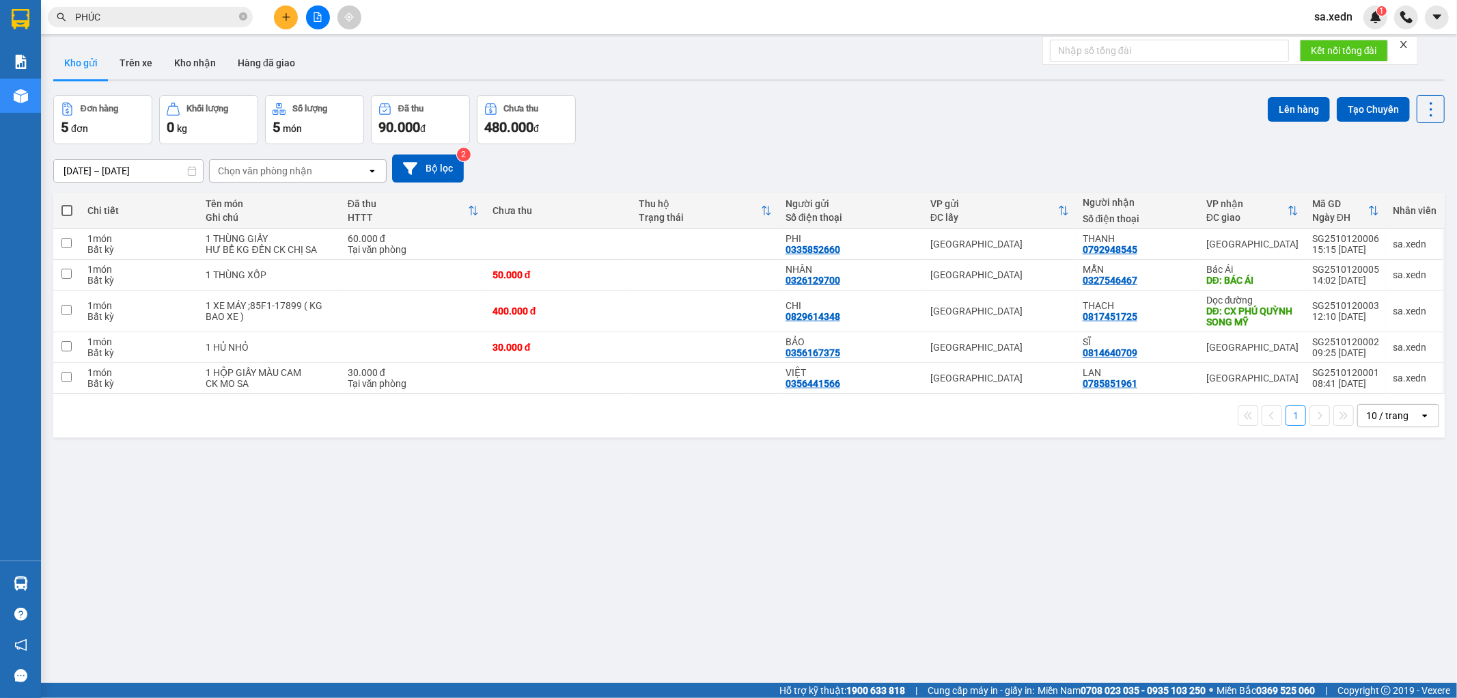
click at [69, 207] on span at bounding box center [66, 210] width 11 height 11
click at [67, 204] on input "checkbox" at bounding box center [67, 204] width 0 height 0
checkbox input "true"
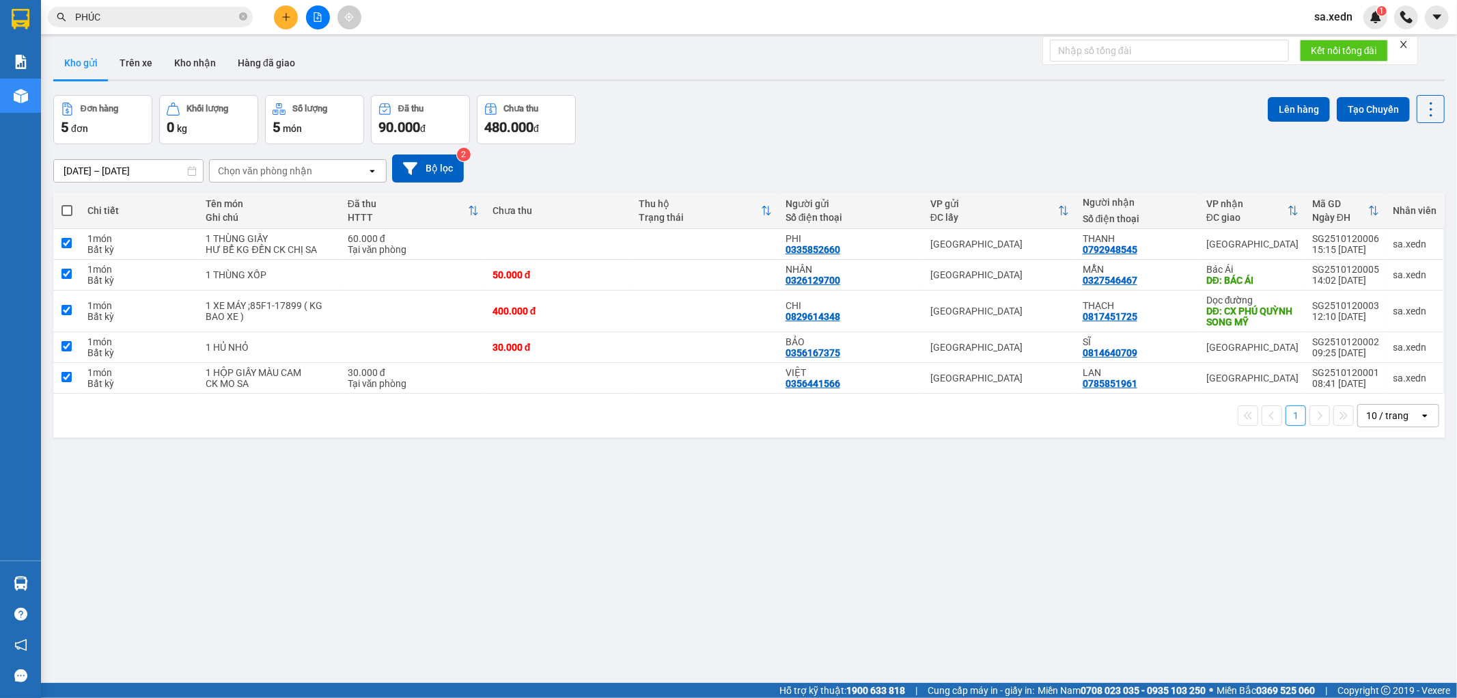
checkbox input "true"
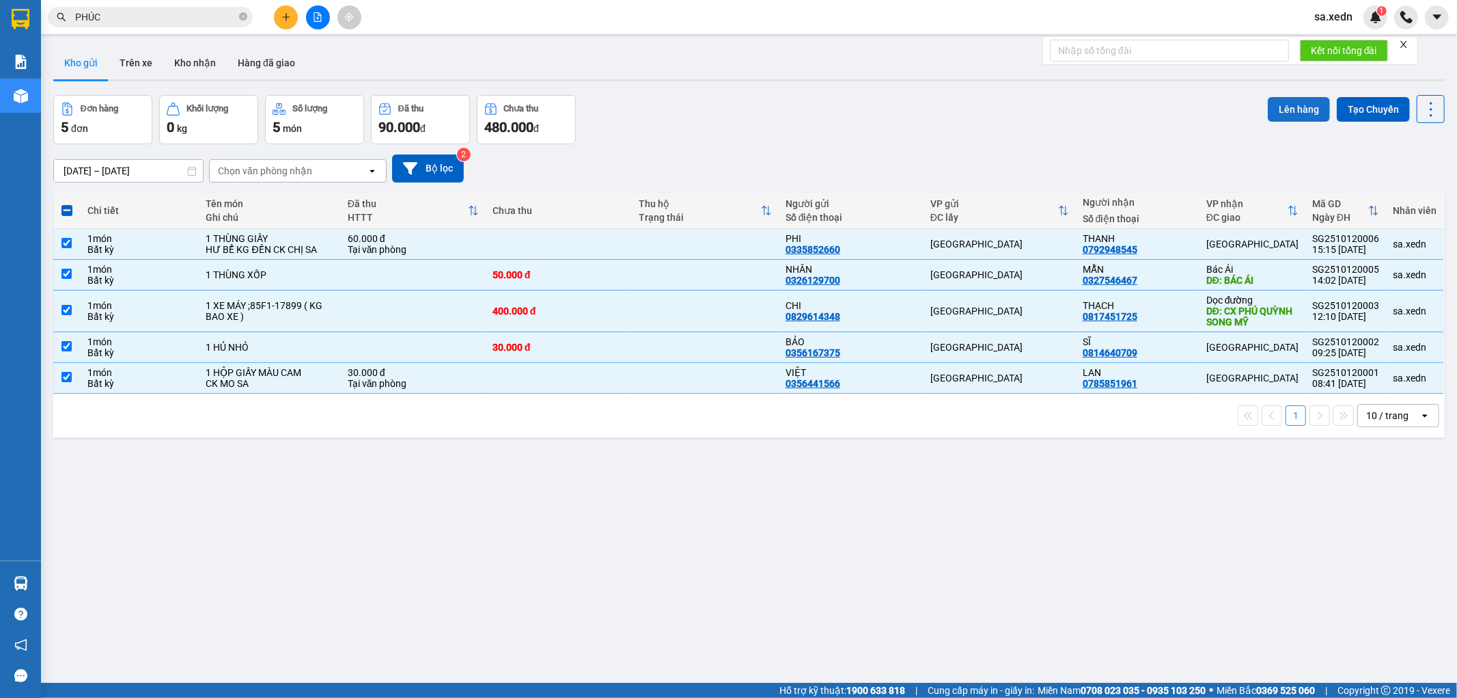
click at [1278, 113] on button "Lên hàng" at bounding box center [1299, 109] width 62 height 25
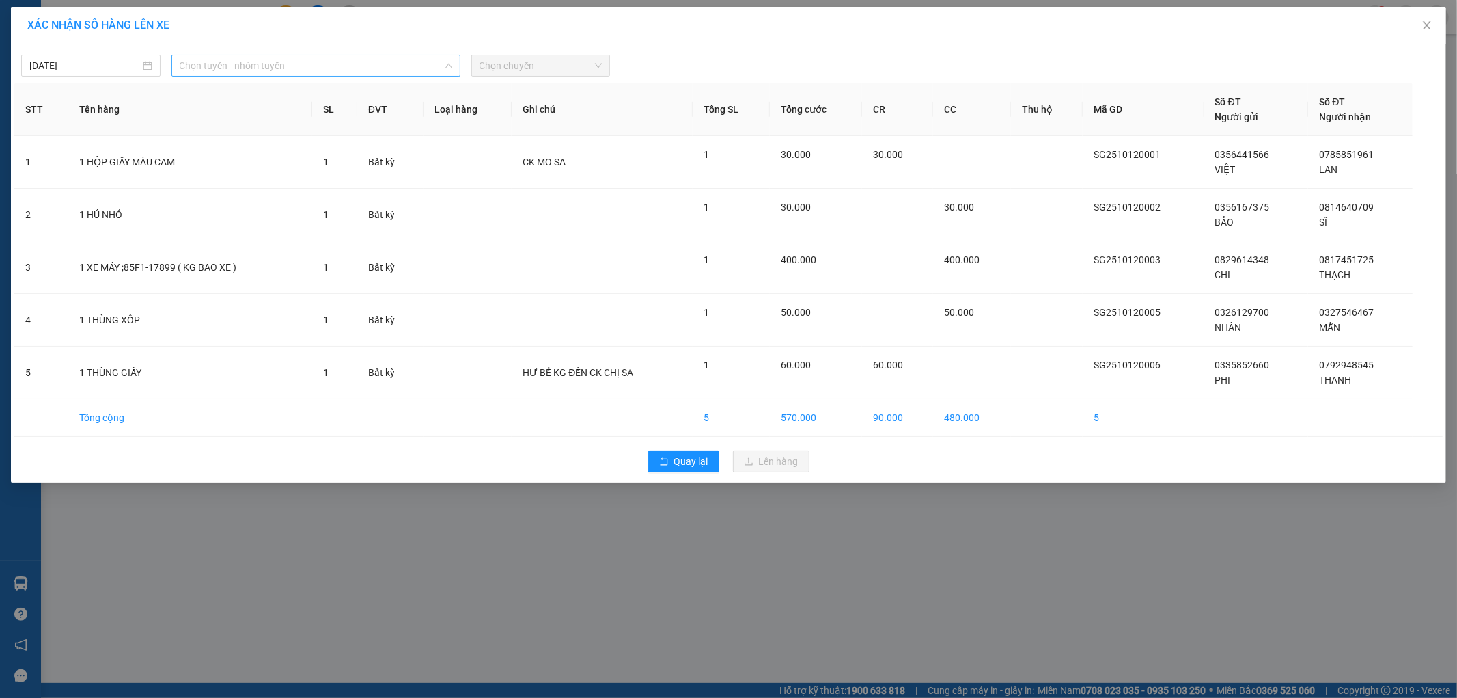
click at [441, 72] on span "Chọn tuyến - nhóm tuyến" at bounding box center [316, 65] width 273 height 20
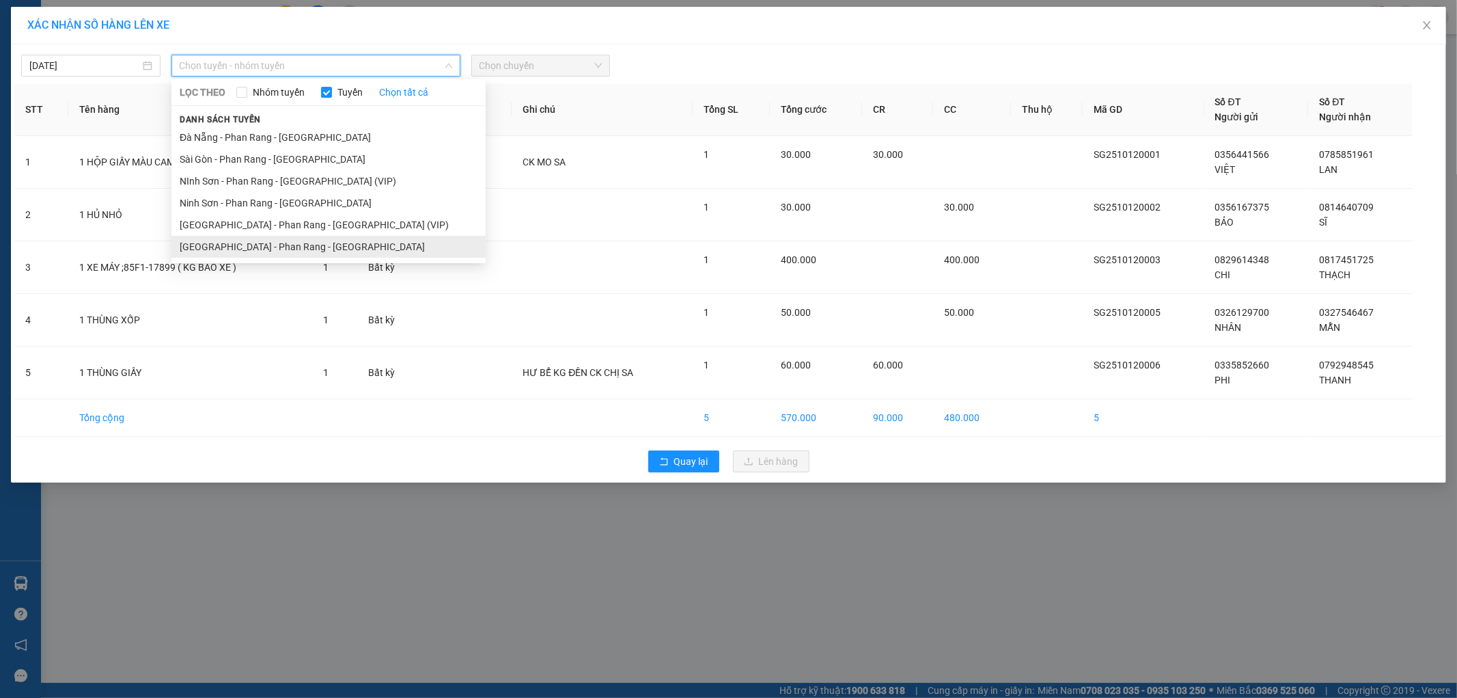
click at [415, 247] on li "[GEOGRAPHIC_DATA] - Phan Rang - [GEOGRAPHIC_DATA]" at bounding box center [329, 247] width 314 height 22
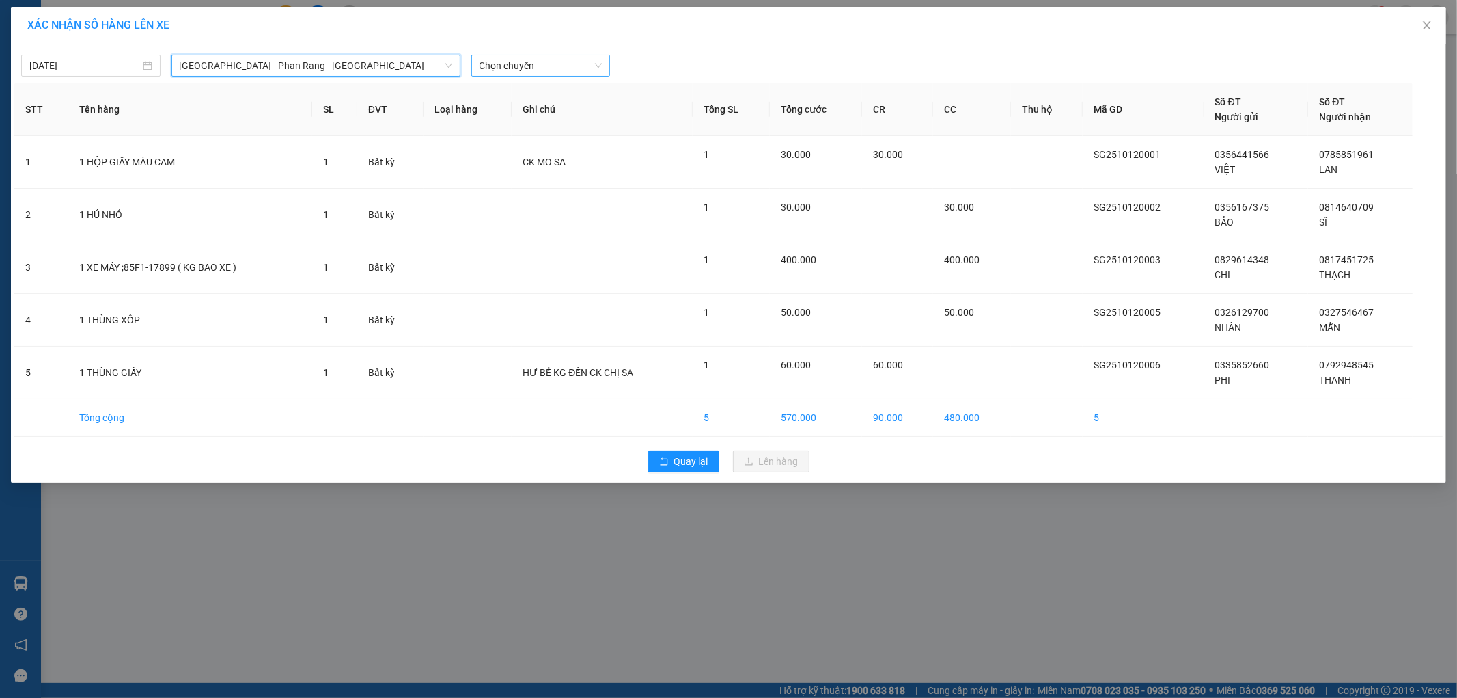
click at [523, 66] on span "Chọn chuyến" at bounding box center [541, 65] width 123 height 20
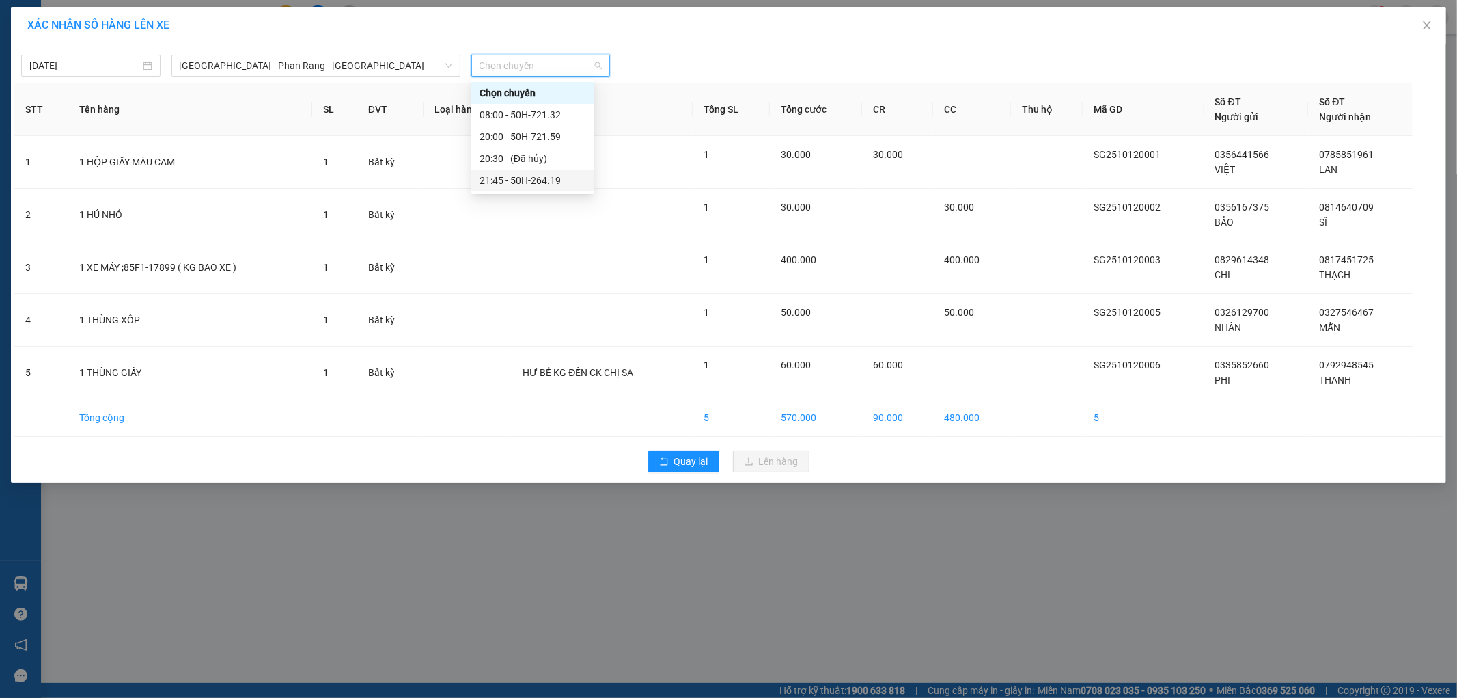
click at [557, 180] on div "21:45 - 50H-264.19" at bounding box center [533, 180] width 107 height 15
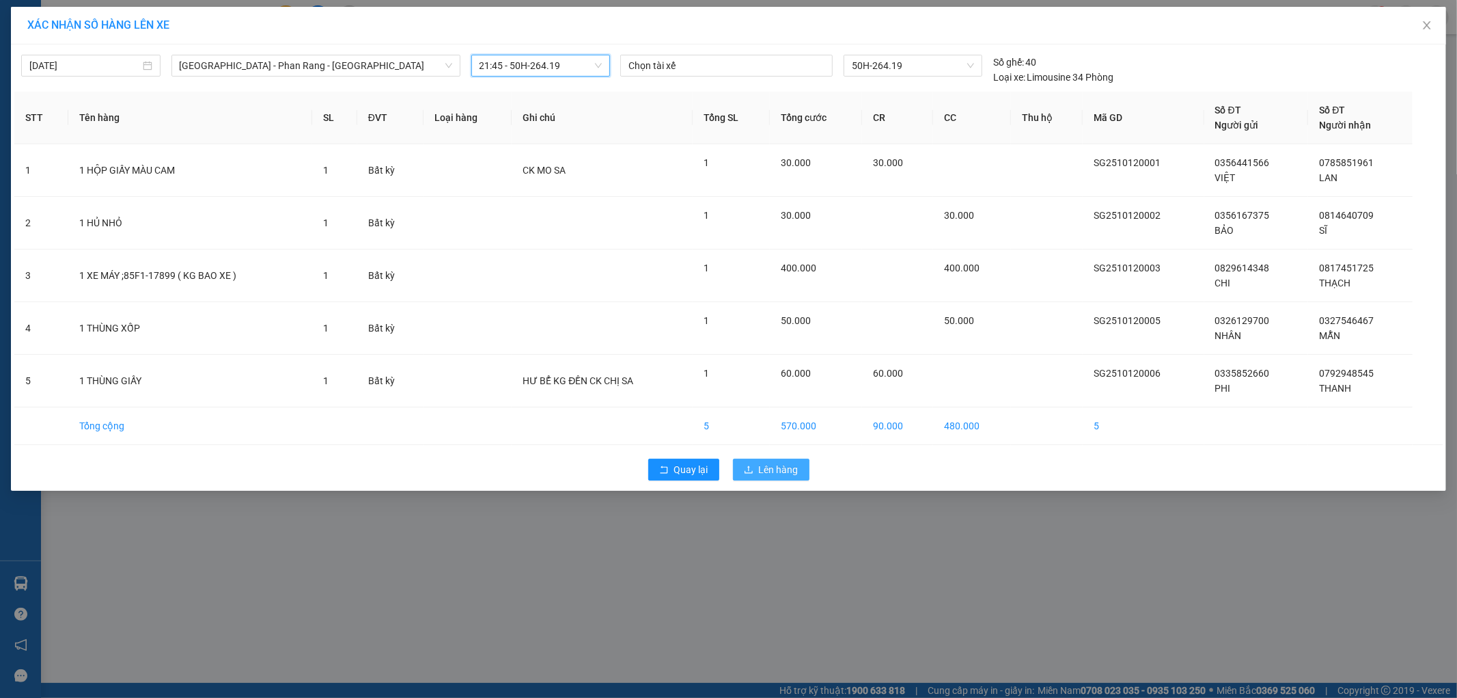
click at [774, 465] on span "Lên hàng" at bounding box center [779, 469] width 40 height 15
